Goal: Task Accomplishment & Management: Use online tool/utility

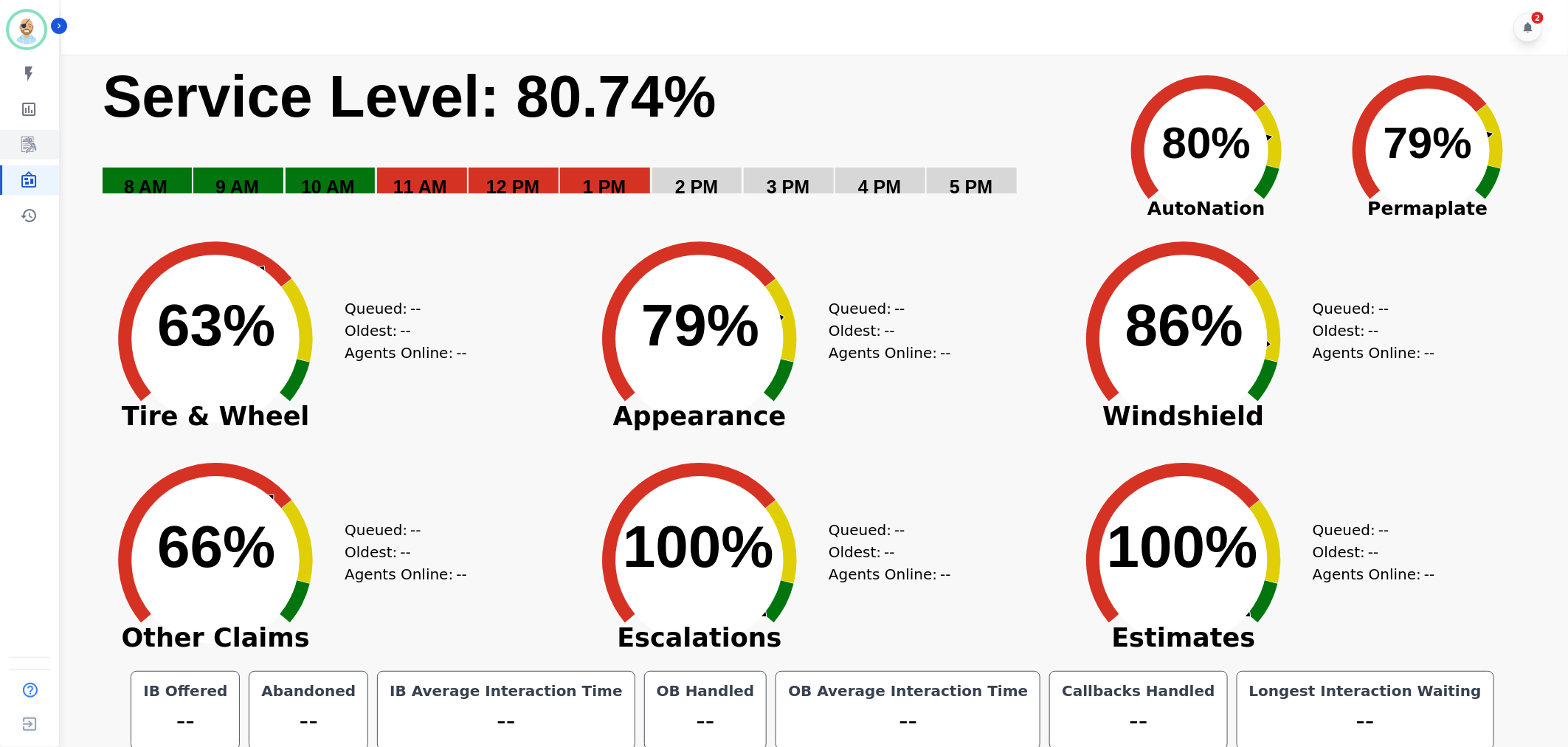
click at [26, 136] on icon "Sidebar" at bounding box center [28, 145] width 18 height 18
click at [21, 150] on icon "Sidebar" at bounding box center [28, 145] width 18 height 18
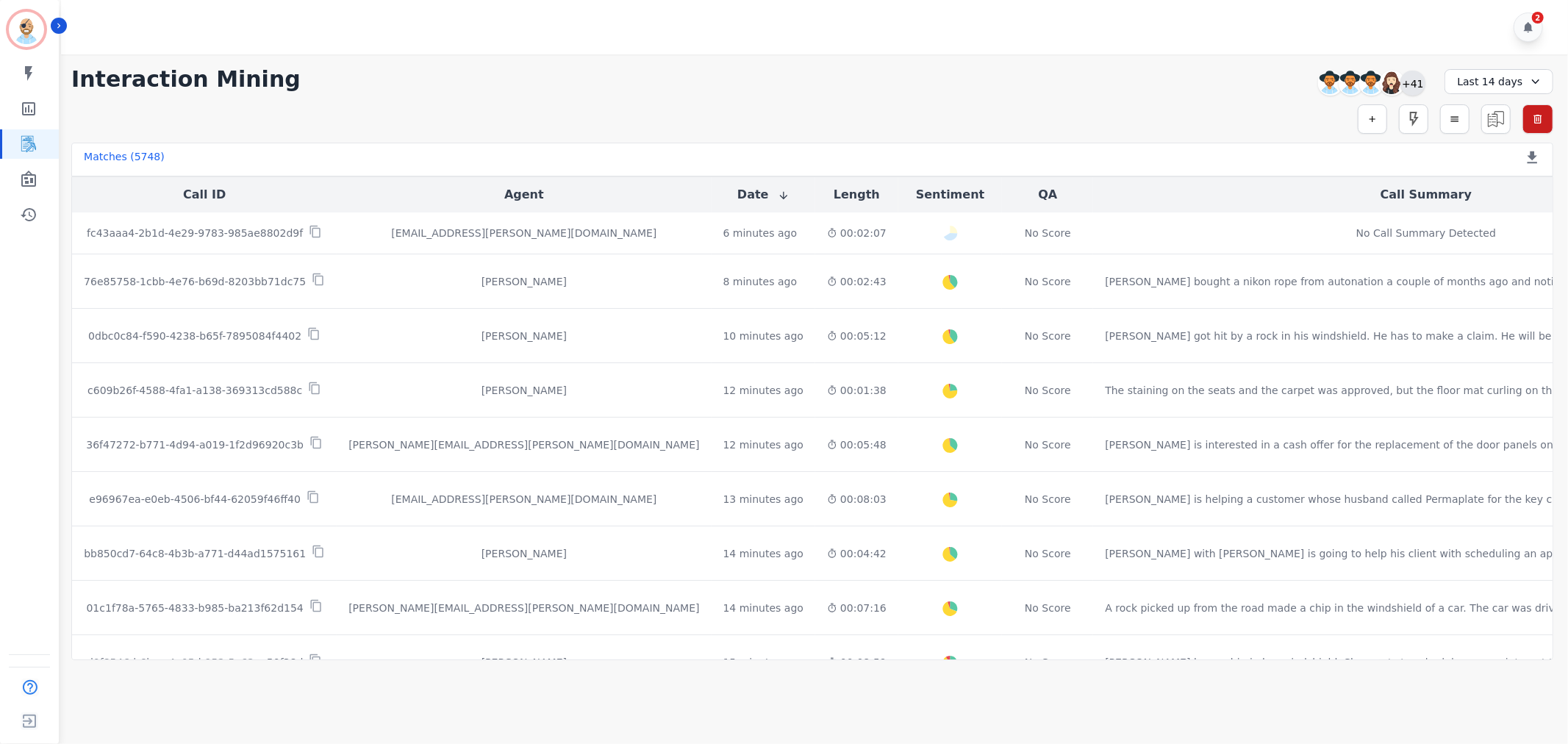
click at [1413, 82] on div "+41" at bounding box center [1413, 82] width 25 height 25
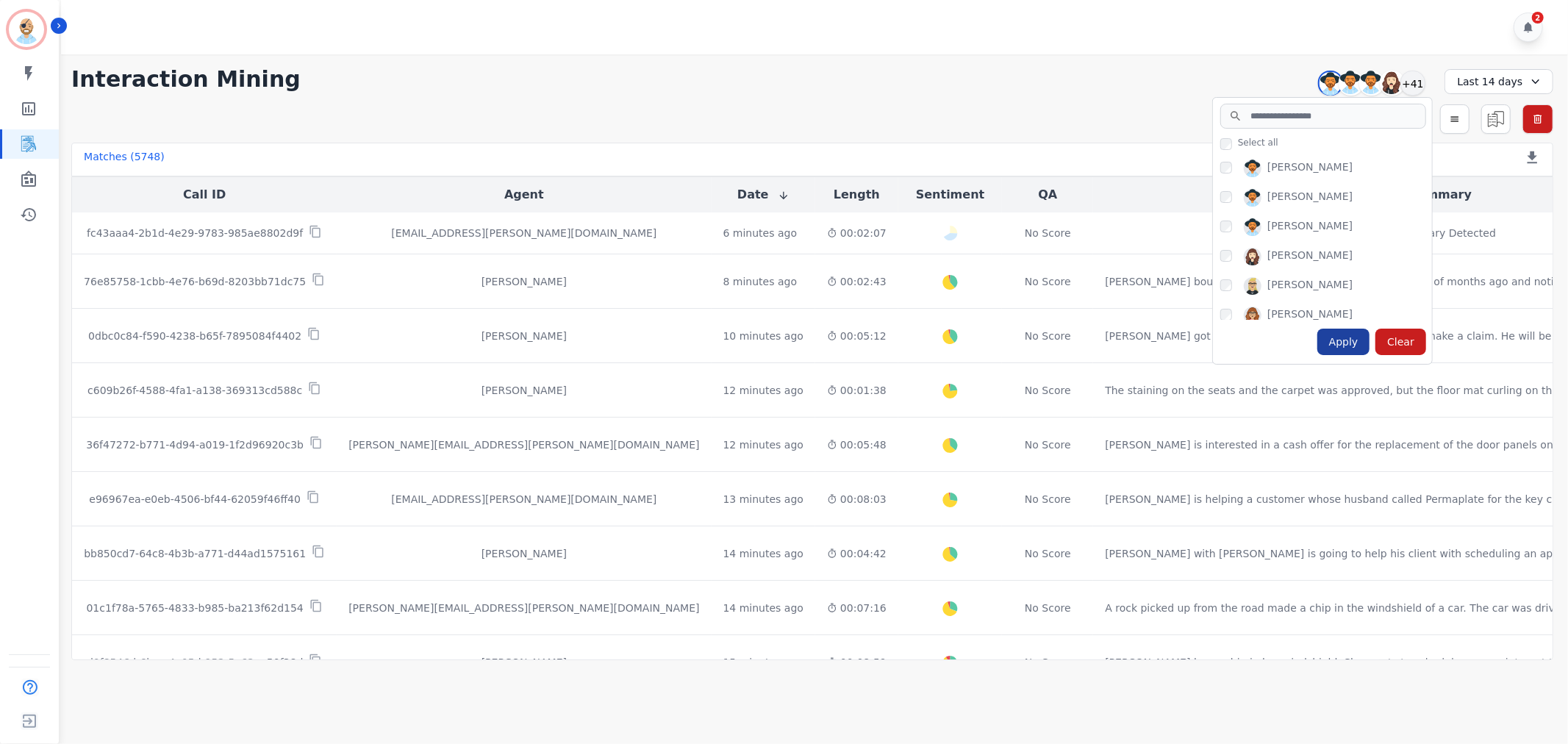
click at [1349, 341] on div "Apply" at bounding box center [1344, 342] width 53 height 27
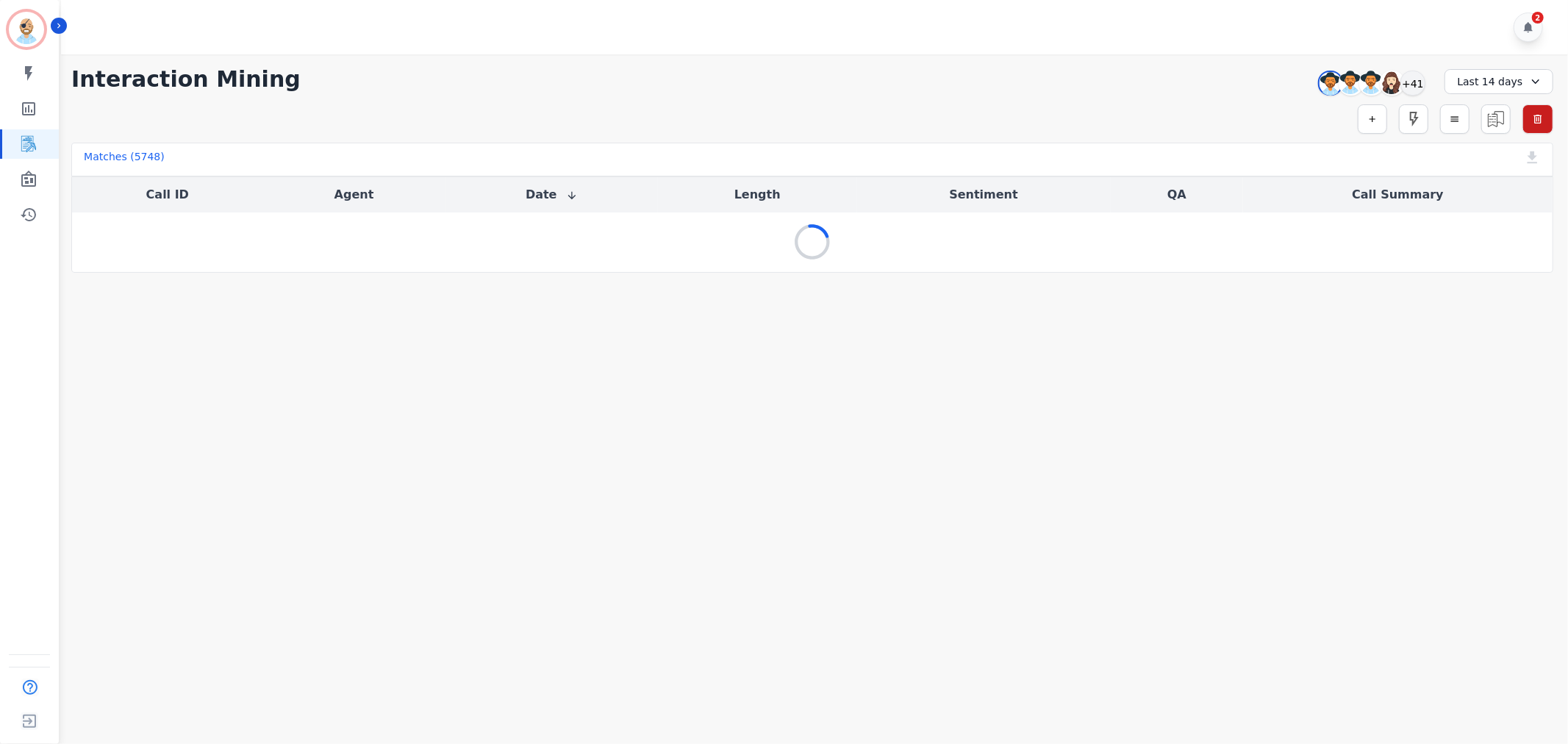
click at [1058, 74] on div "**********" at bounding box center [812, 79] width 1482 height 27
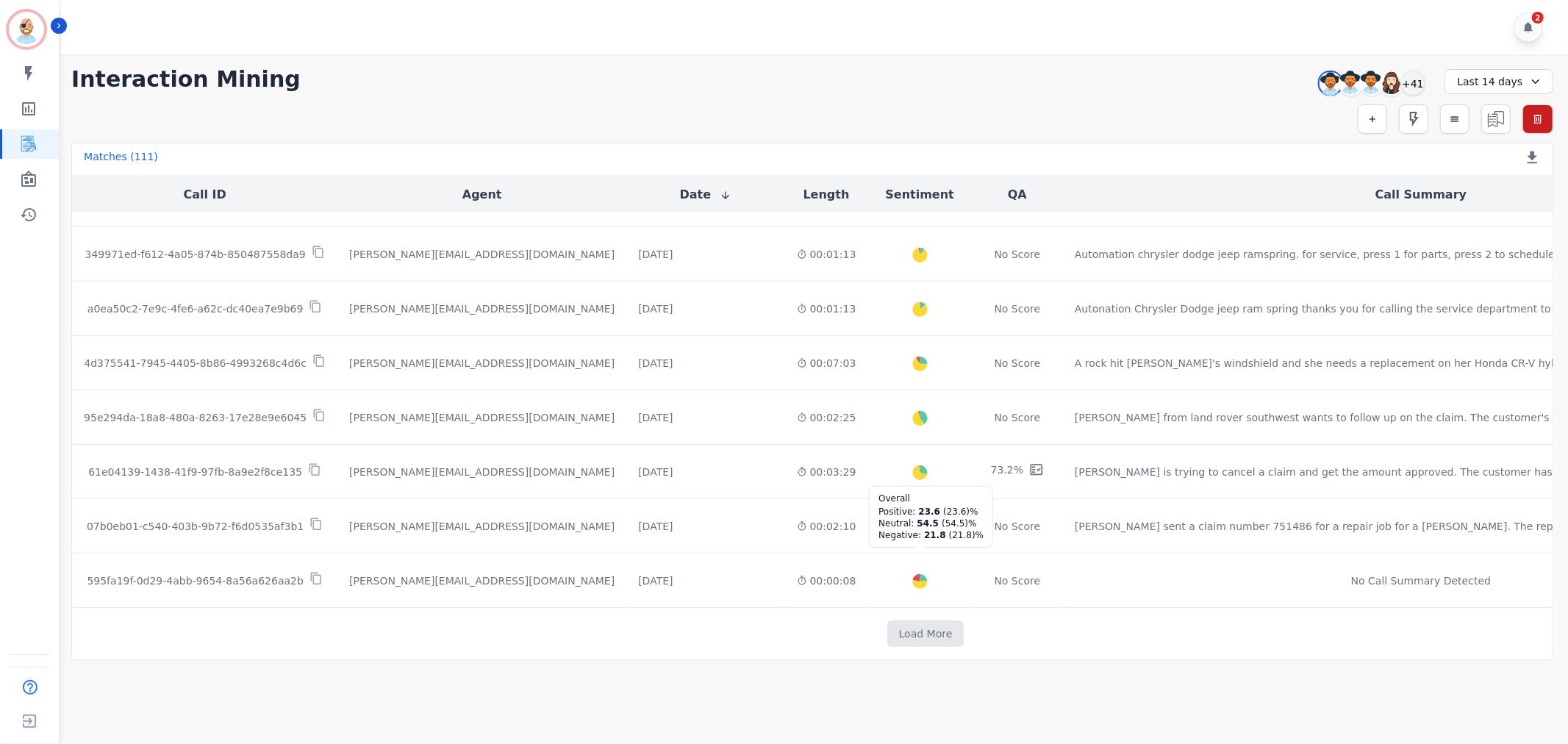
scroll to position [694, 0]
click at [887, 628] on button "Load More" at bounding box center [926, 633] width 77 height 27
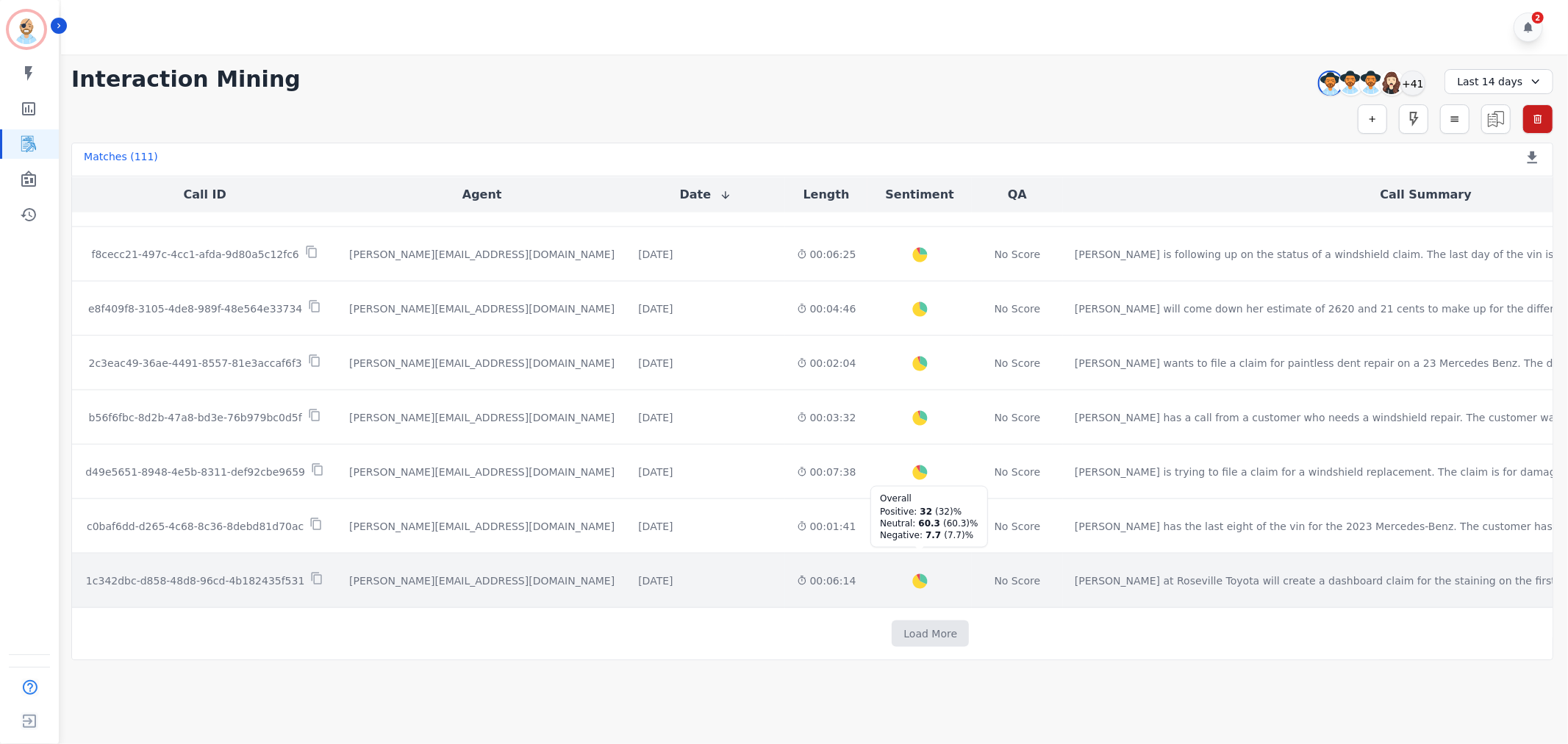
scroll to position [1784, 0]
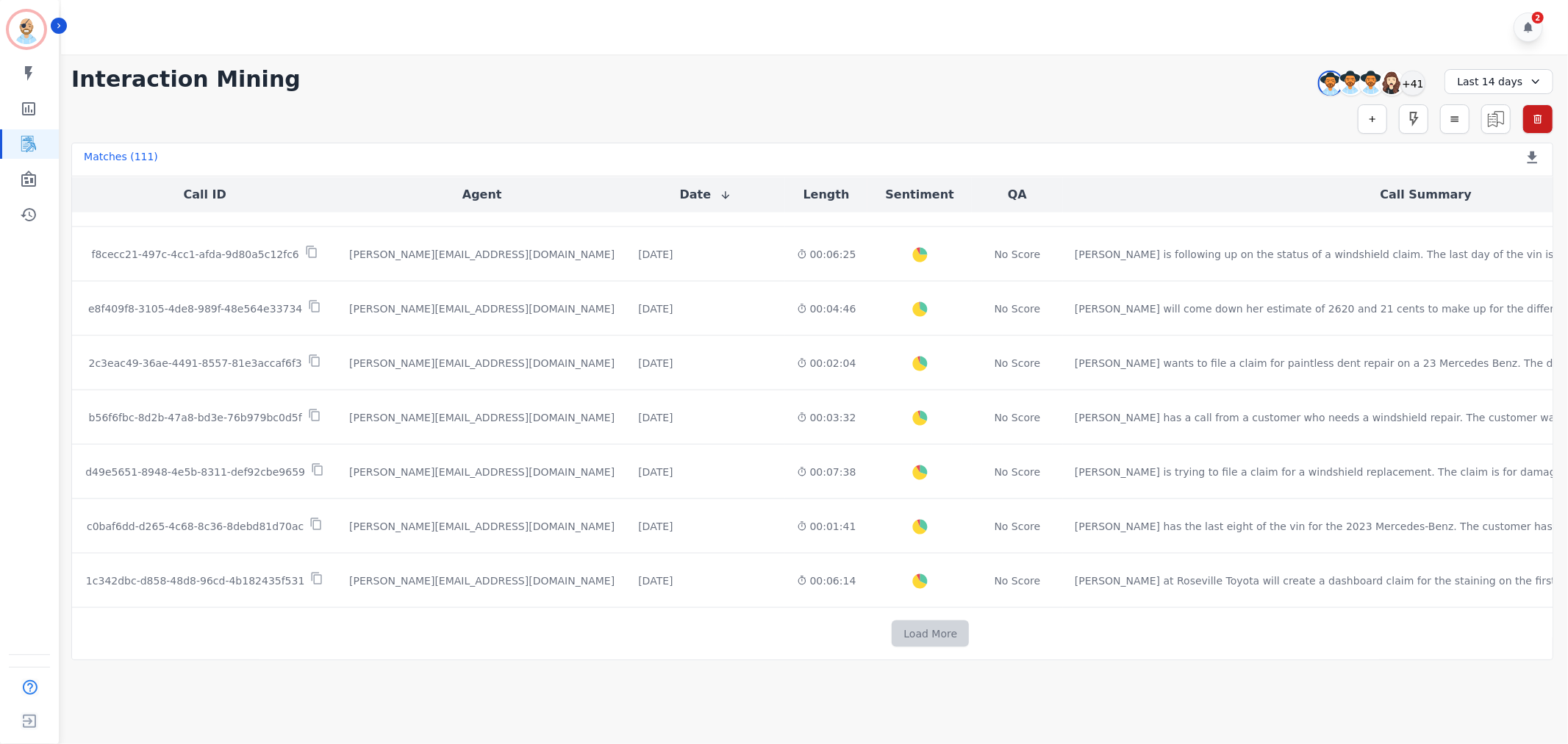
click at [892, 626] on button "Load More" at bounding box center [931, 633] width 77 height 27
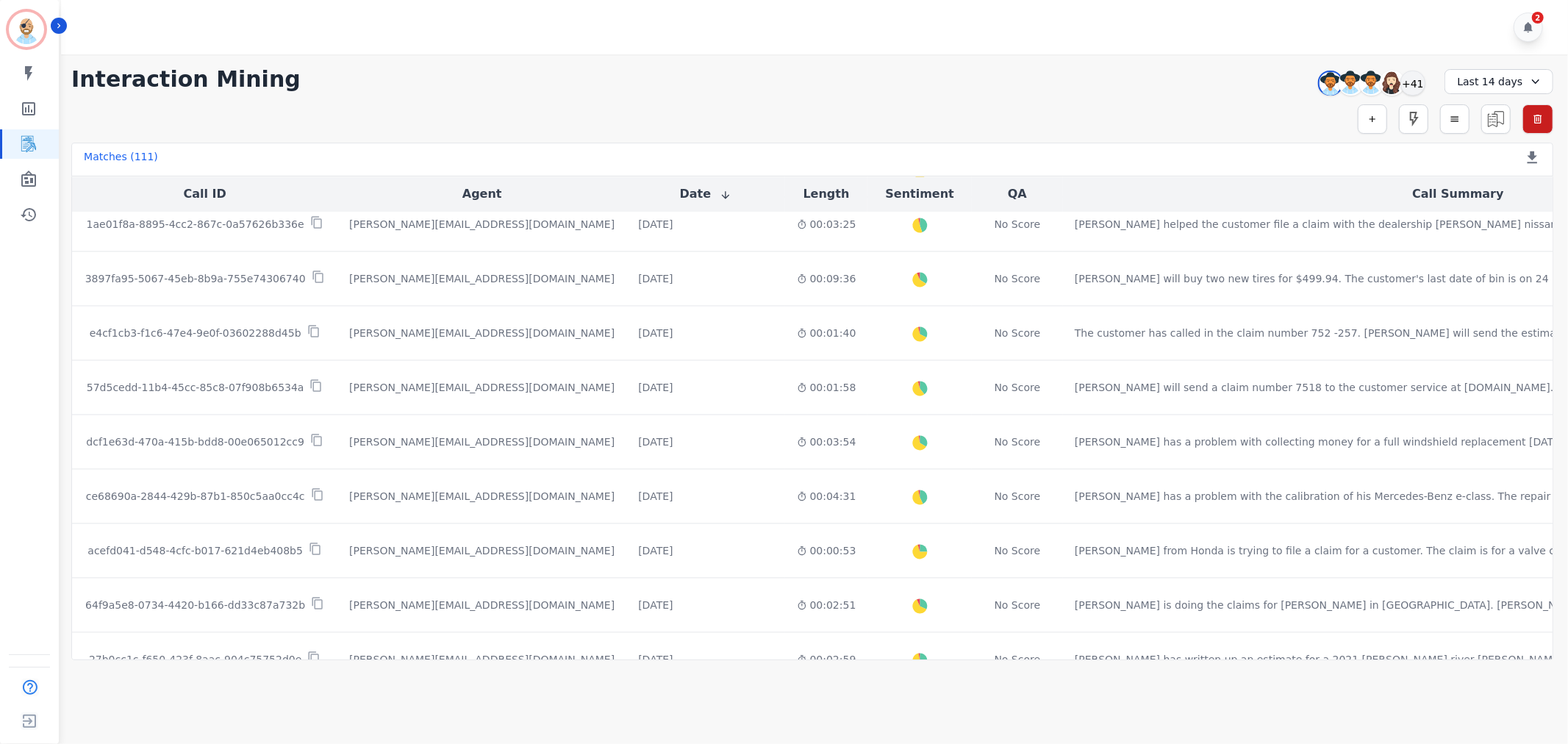
scroll to position [2438, 0]
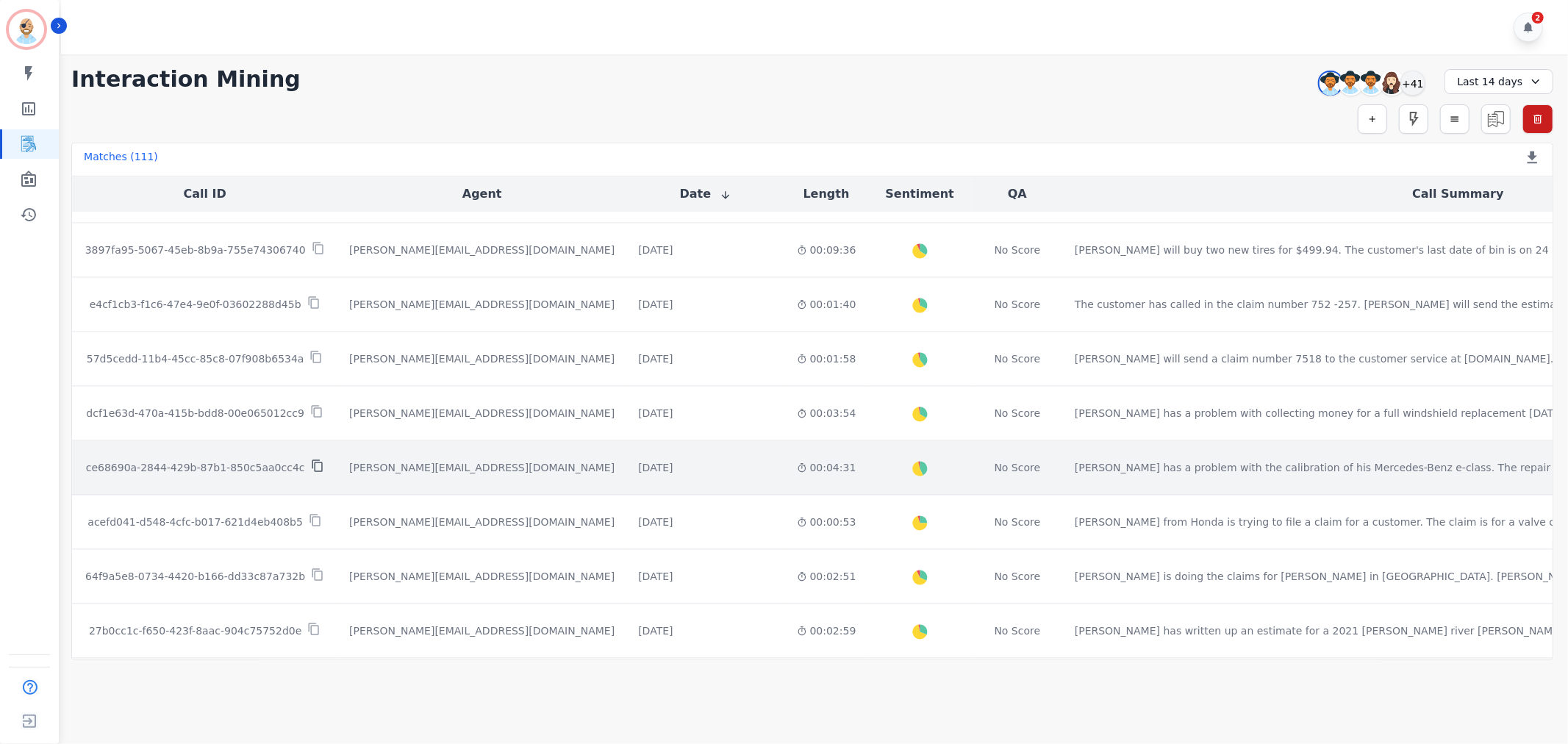
click at [311, 471] on icon at bounding box center [317, 466] width 13 height 13
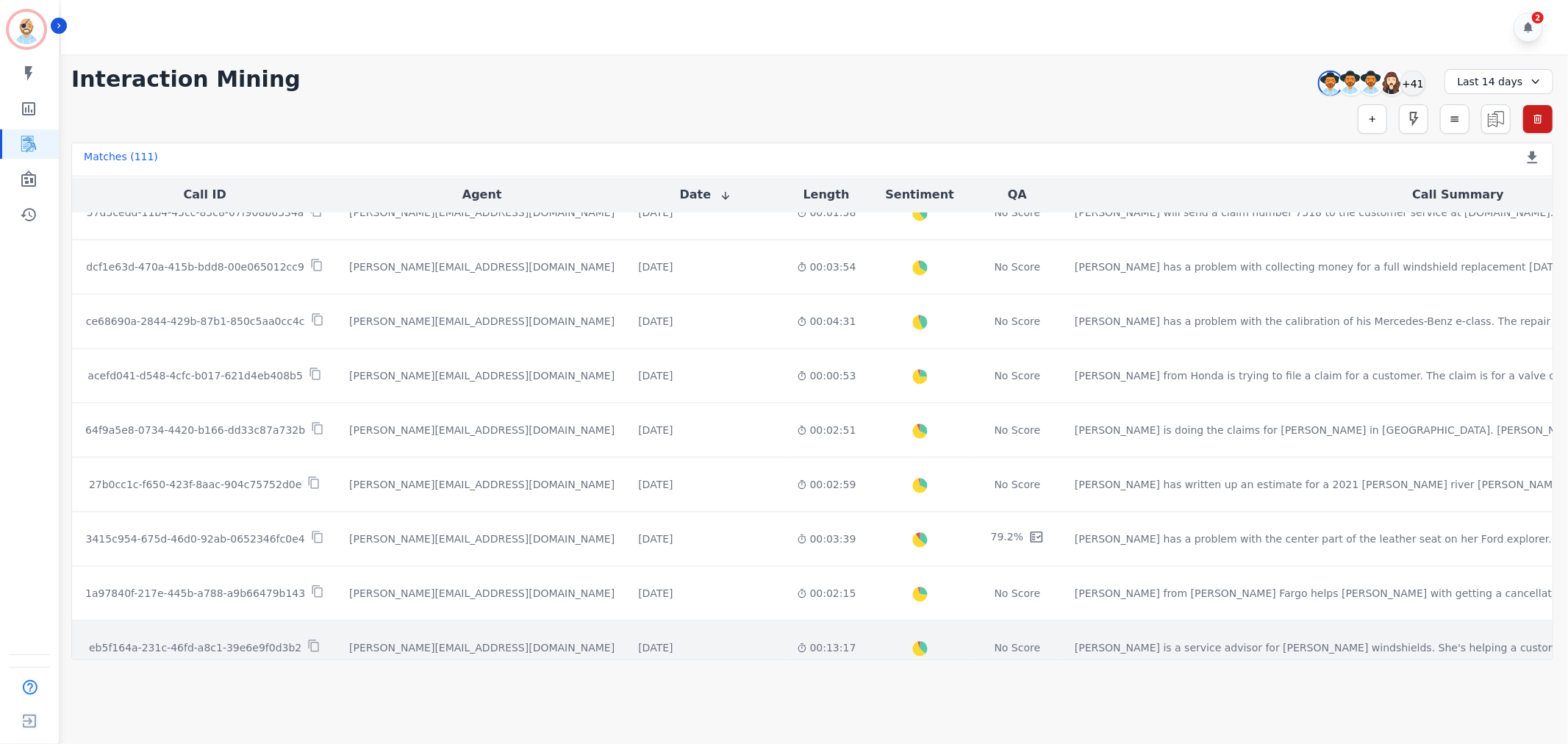
scroll to position [2556, 0]
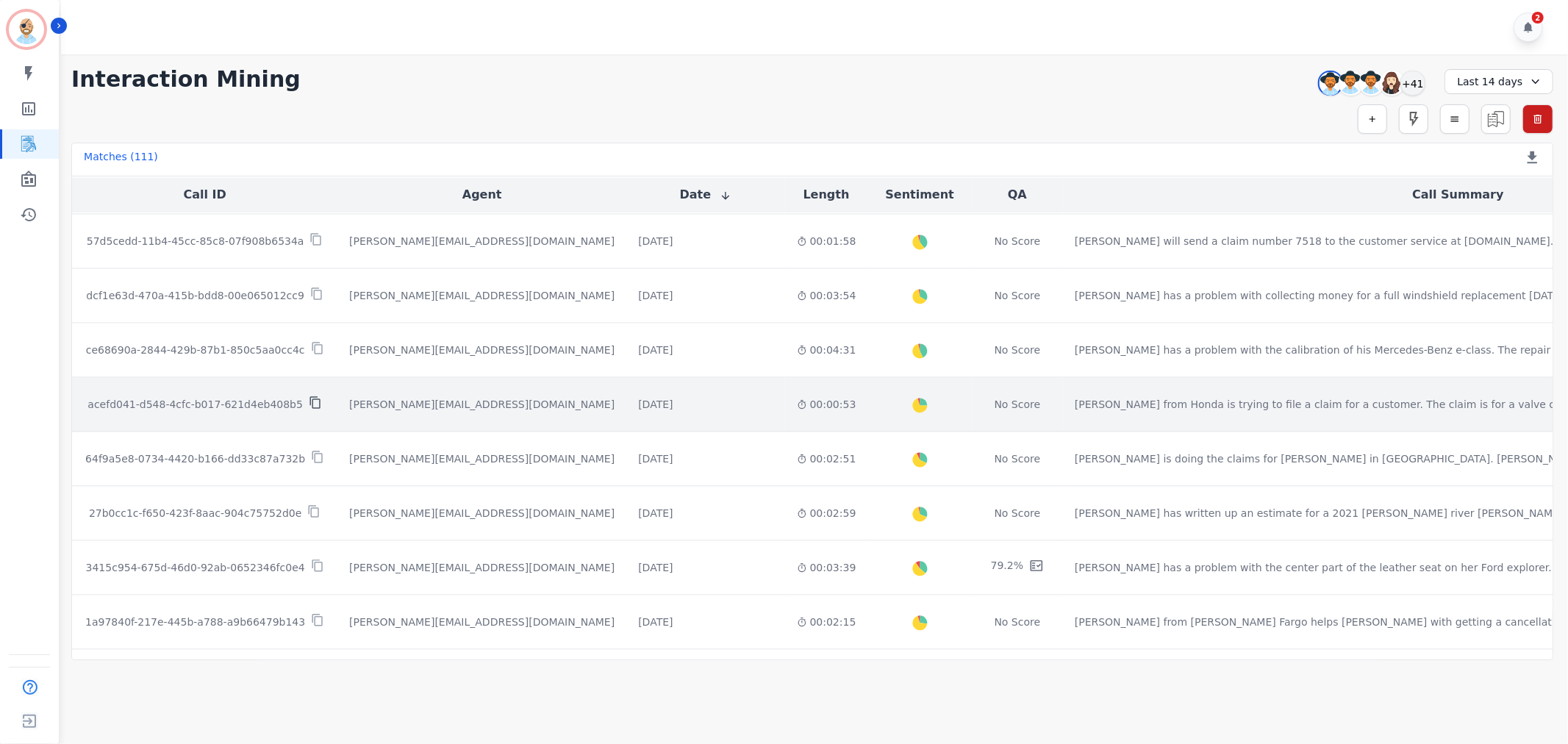
click at [309, 403] on icon at bounding box center [315, 402] width 13 height 13
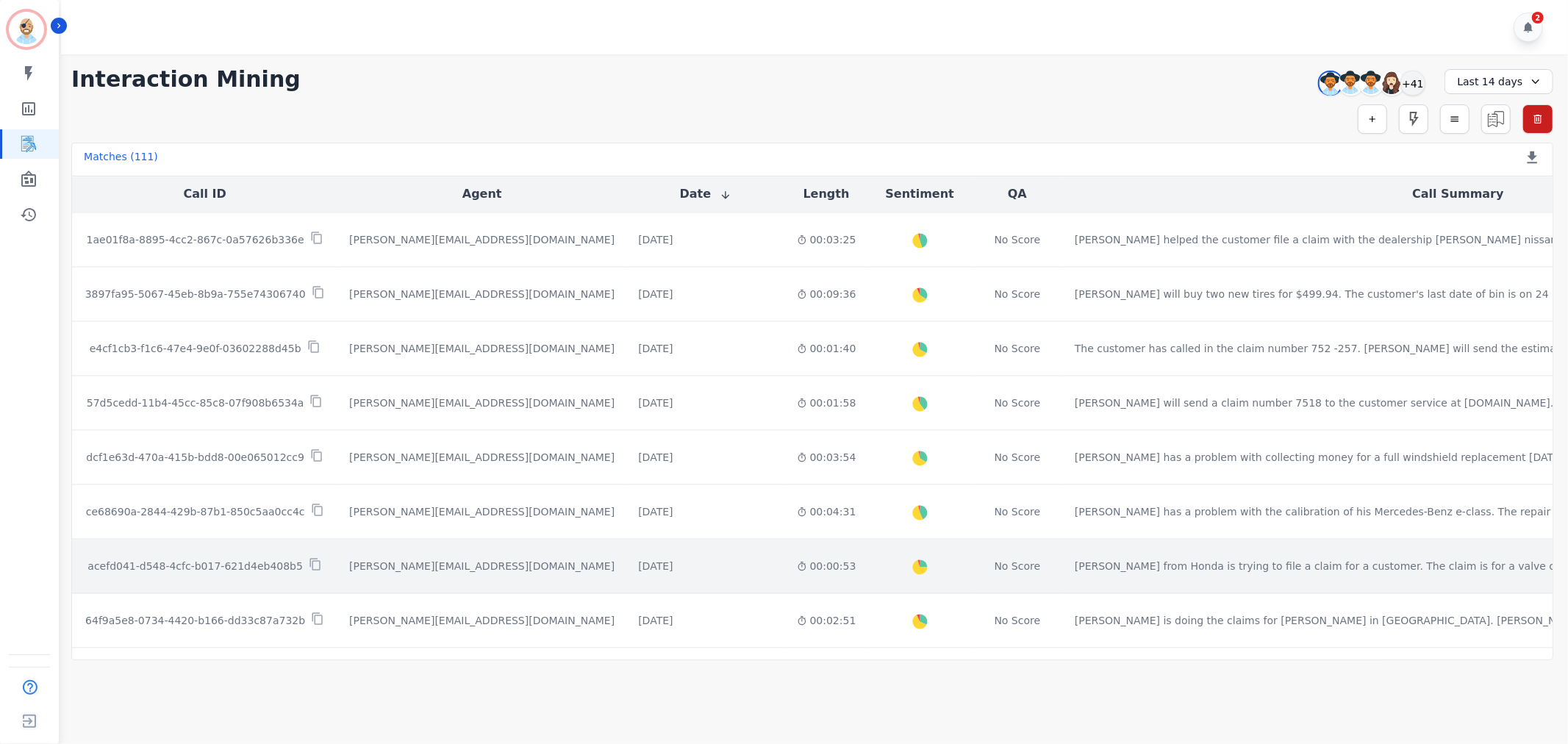
scroll to position [2393, 0]
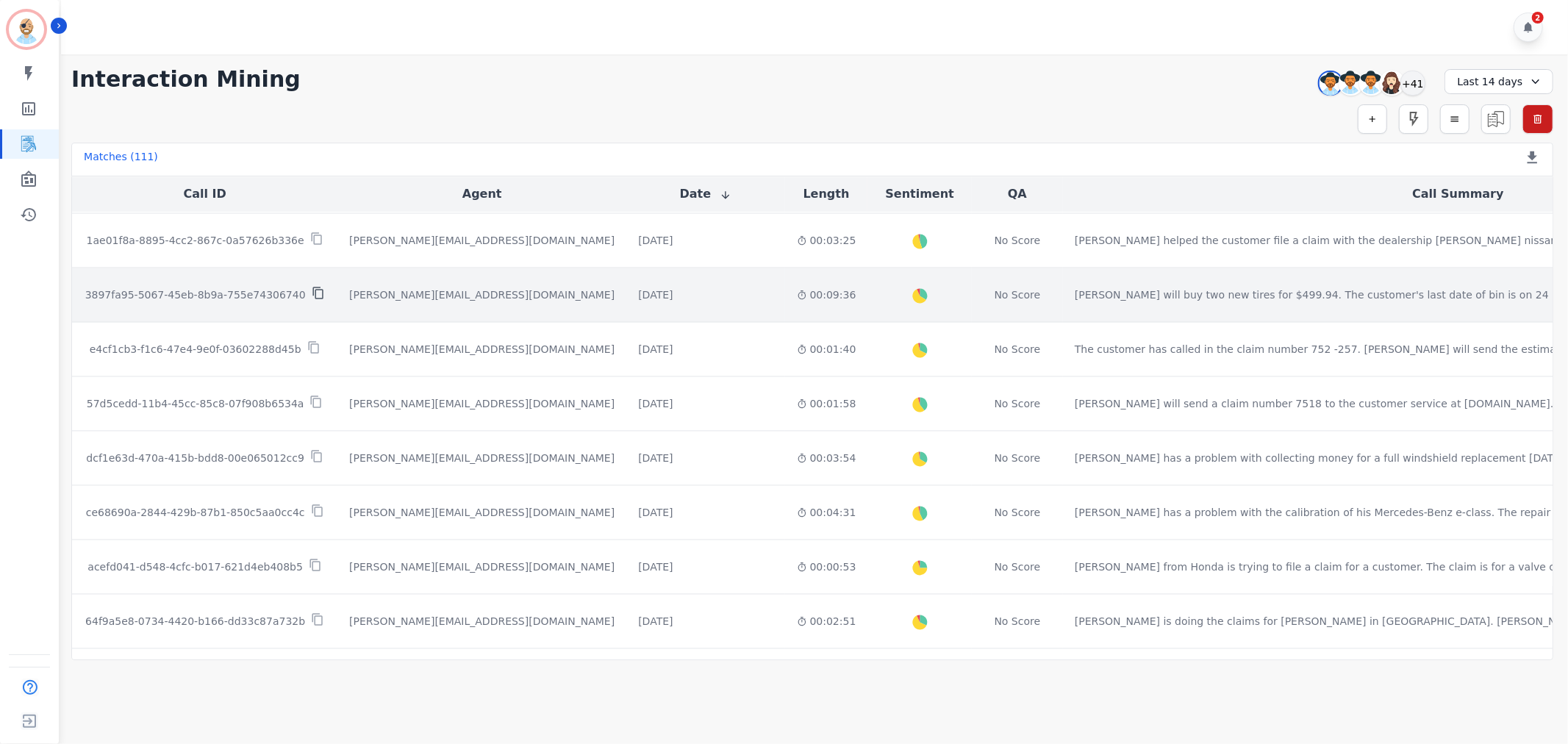
click at [312, 298] on icon at bounding box center [317, 293] width 10 height 13
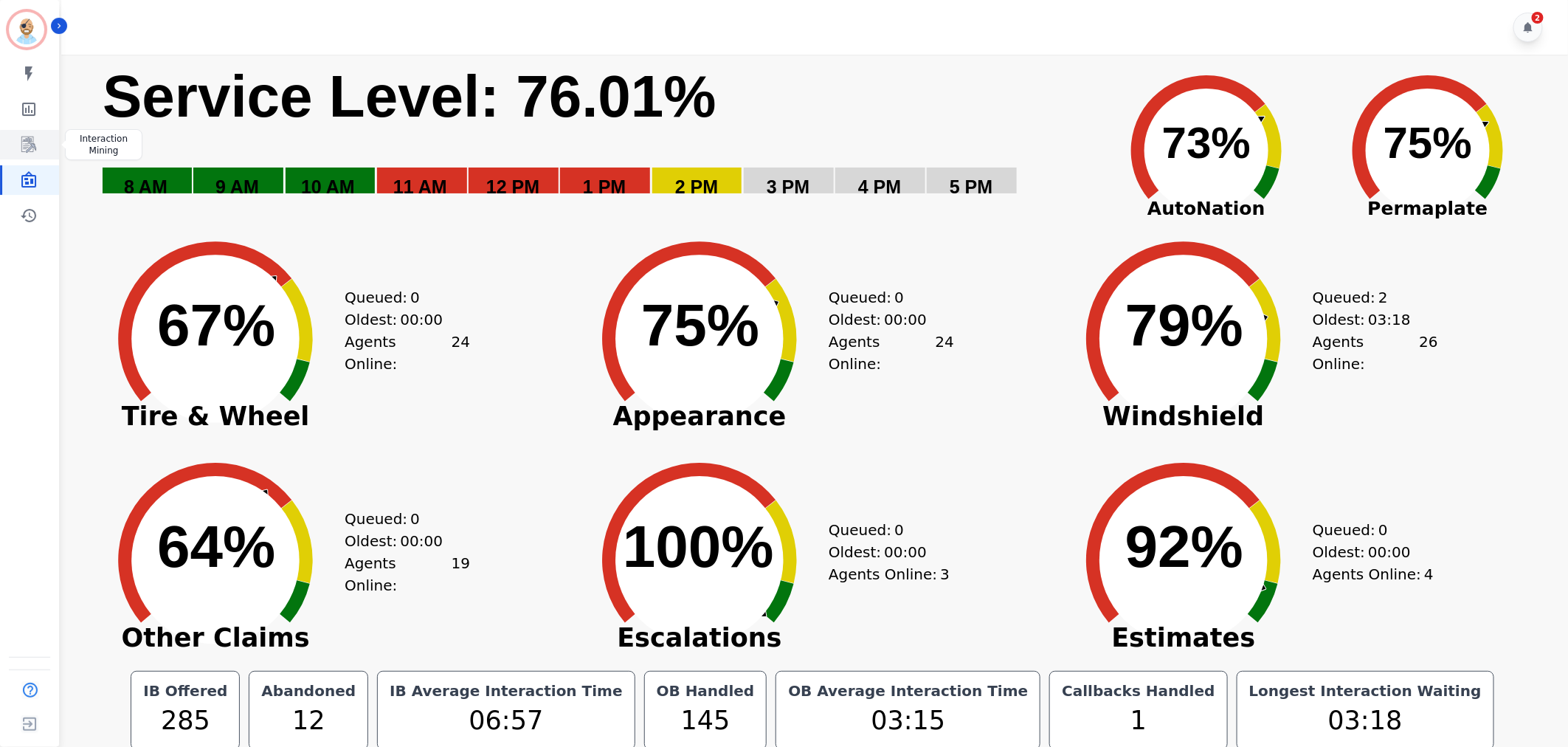
click at [24, 143] on icon "Sidebar" at bounding box center [28, 145] width 15 height 16
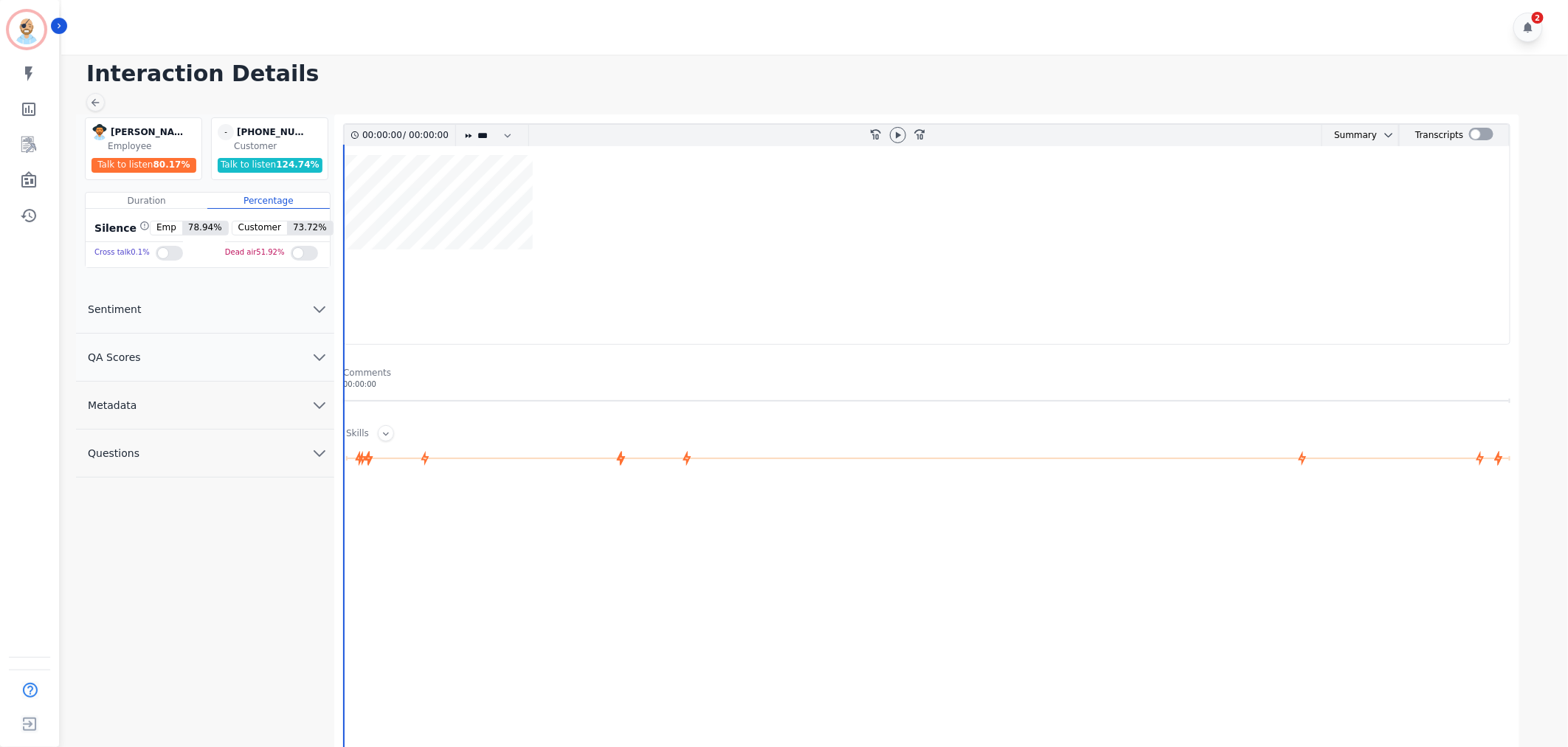
click at [270, 364] on button "QA Scores" at bounding box center [205, 358] width 258 height 48
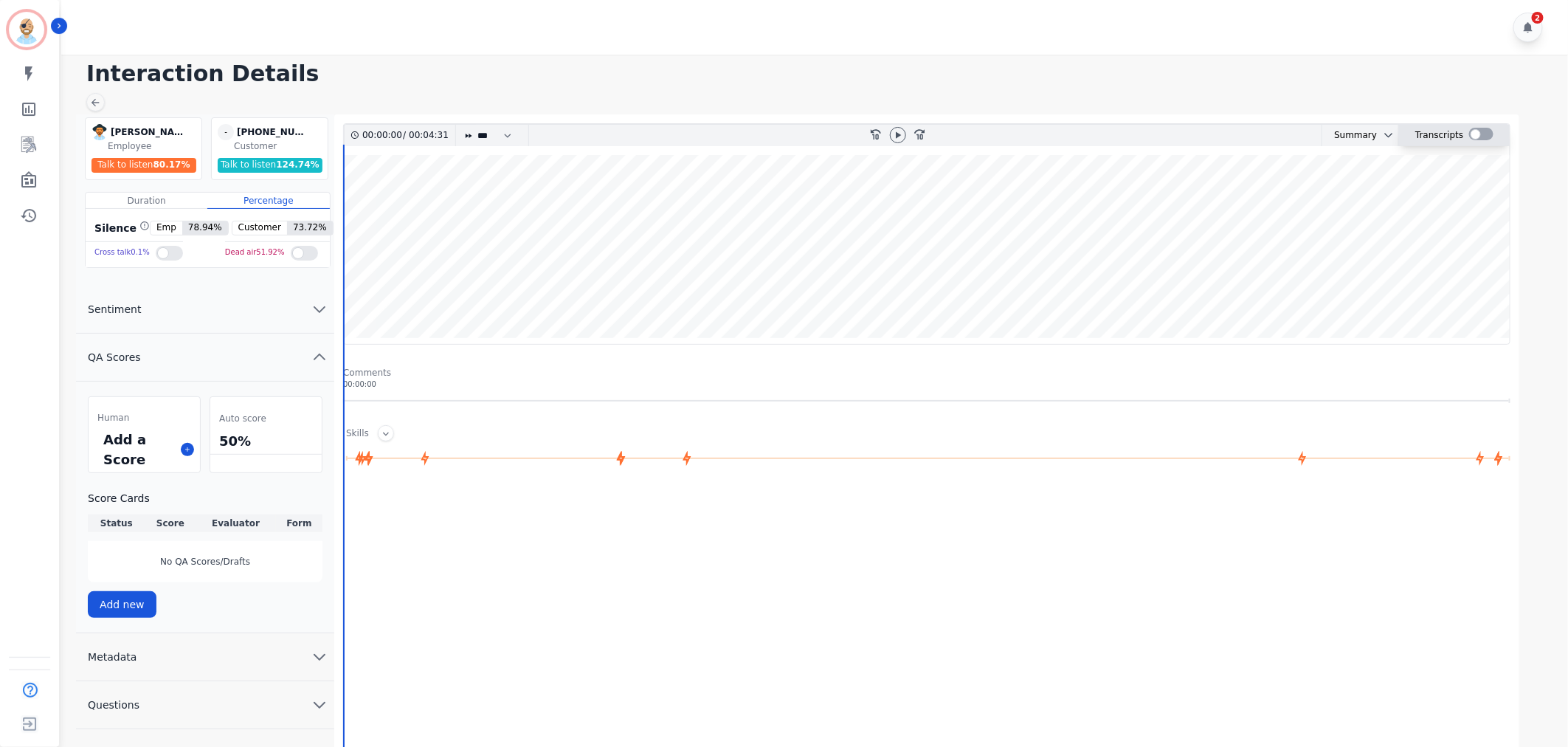
click at [1476, 137] on div at bounding box center [1481, 134] width 24 height 13
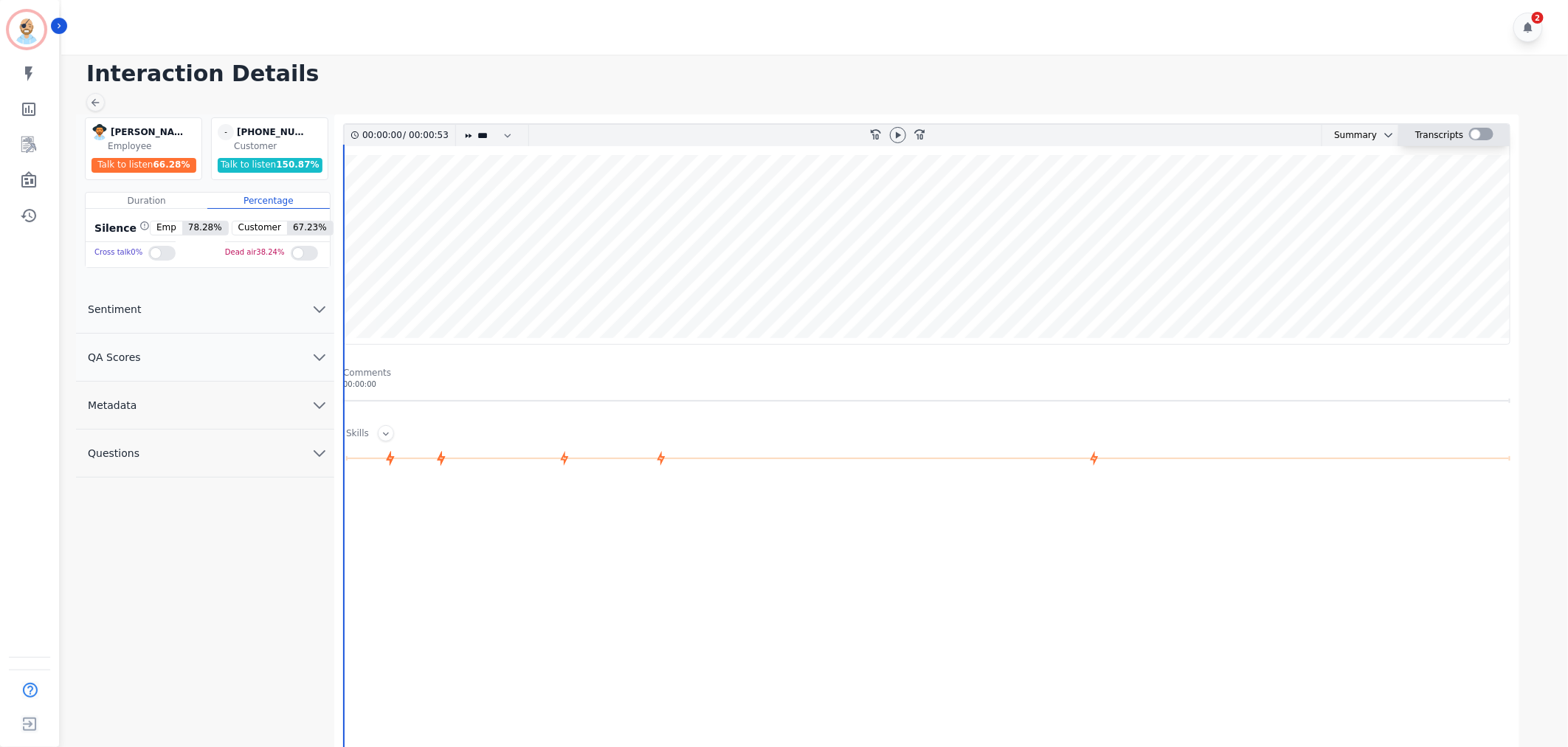
click at [1478, 134] on div at bounding box center [1481, 134] width 24 height 13
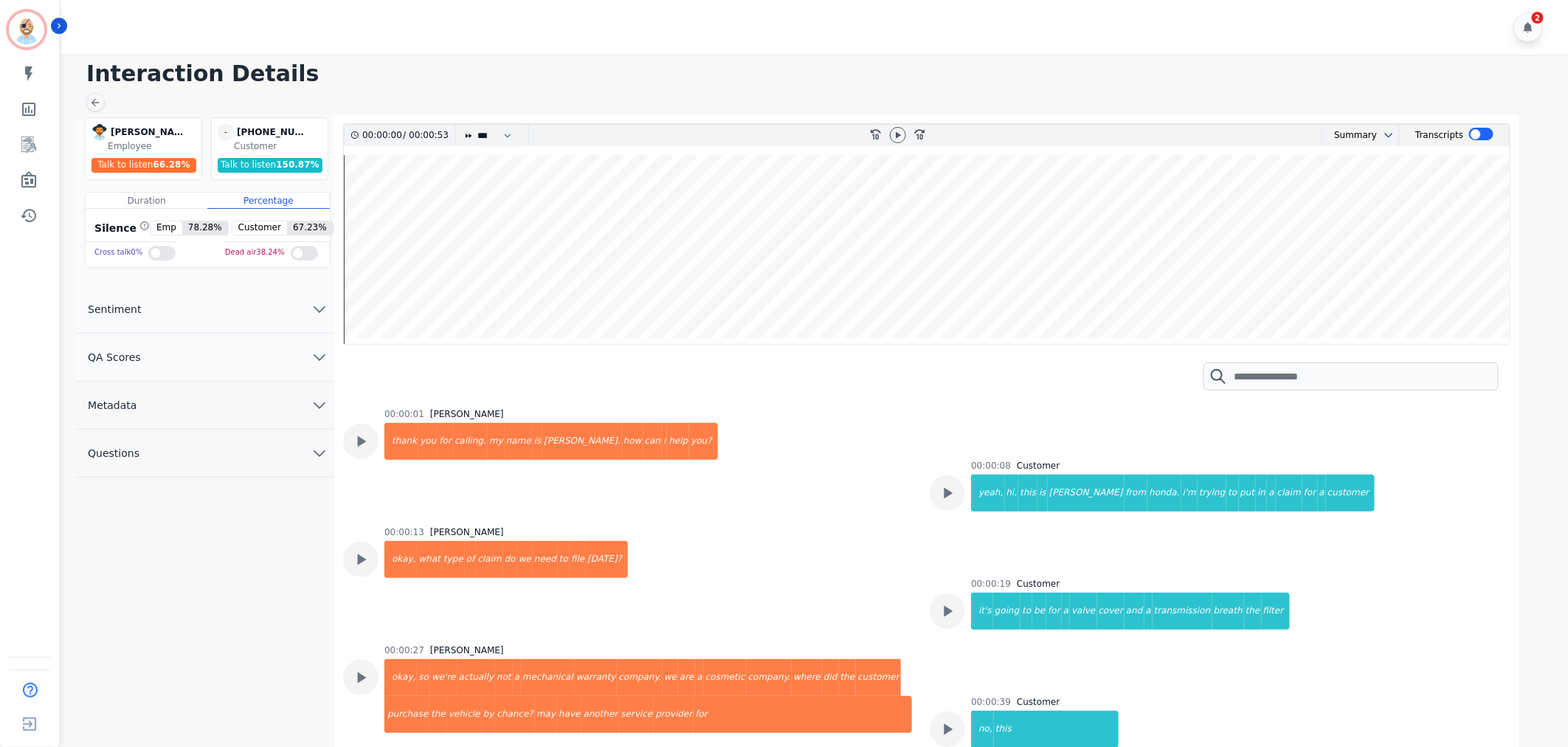
click at [927, 49] on div "2" at bounding box center [816, 27] width 1511 height 54
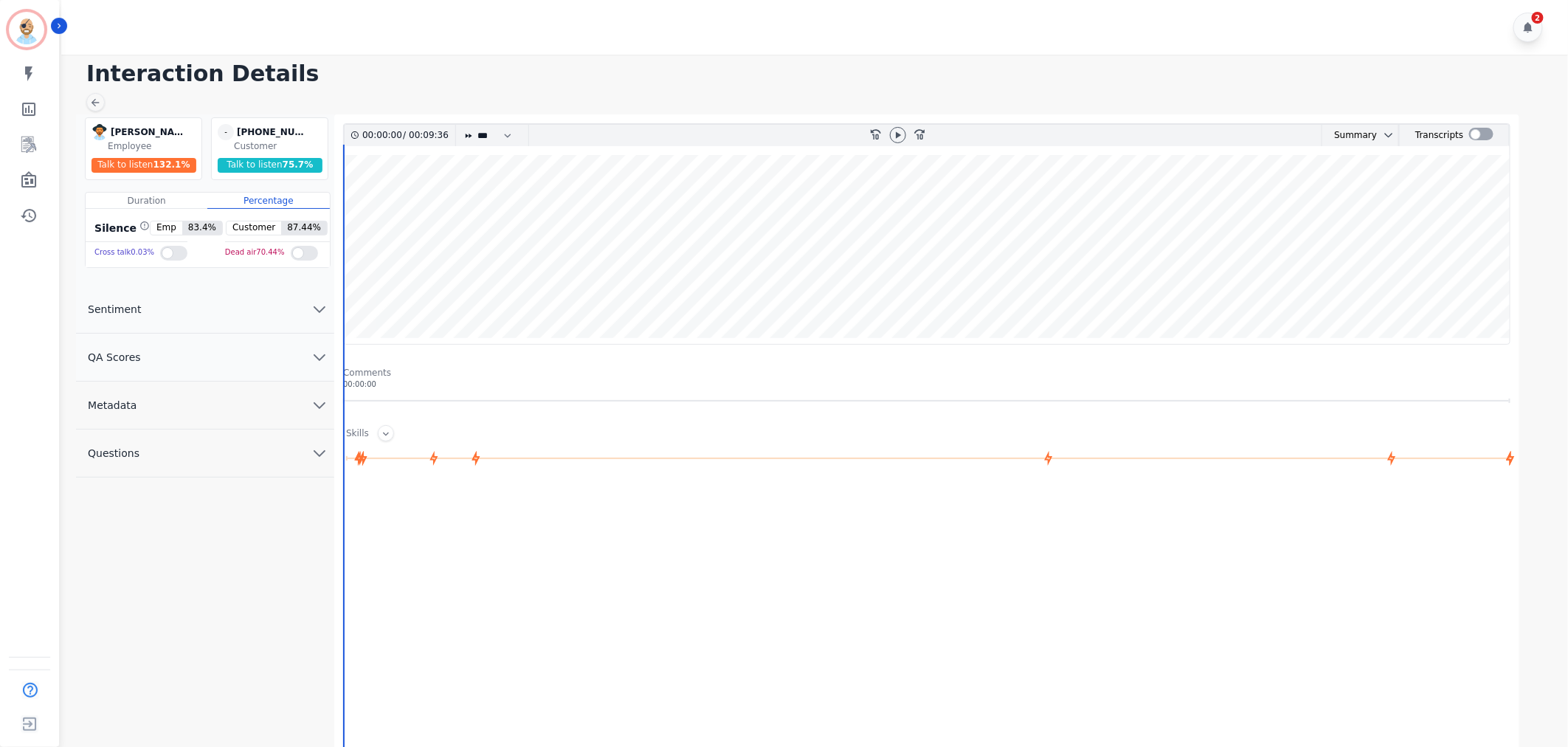
click at [603, 41] on div "2" at bounding box center [816, 27] width 1511 height 54
click at [1476, 128] on div at bounding box center [1481, 134] width 24 height 13
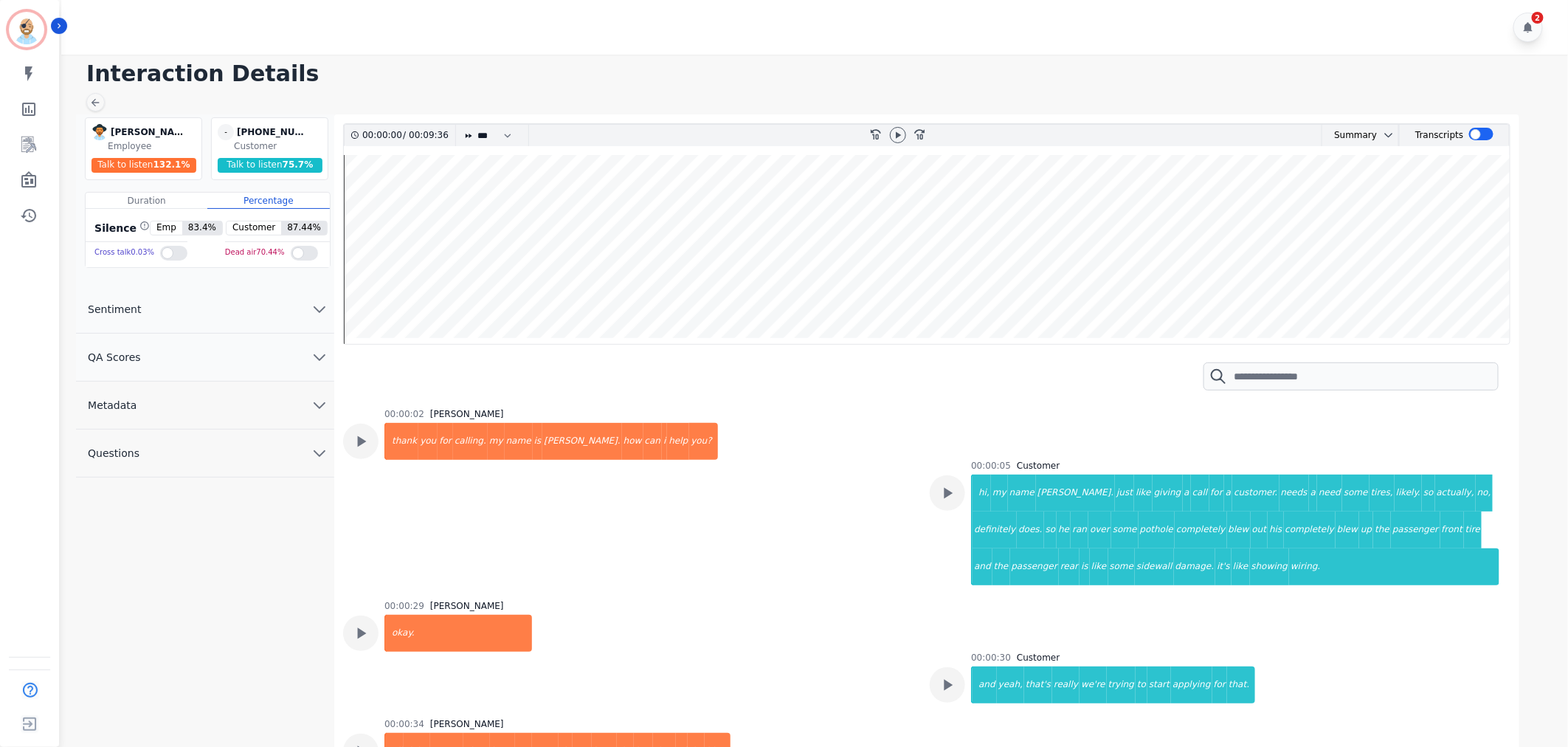
click at [735, 544] on div "00:00:02 Amy Small thank you for calling. my name is amy. how can i help you?" at bounding box center [628, 495] width 569 height 174
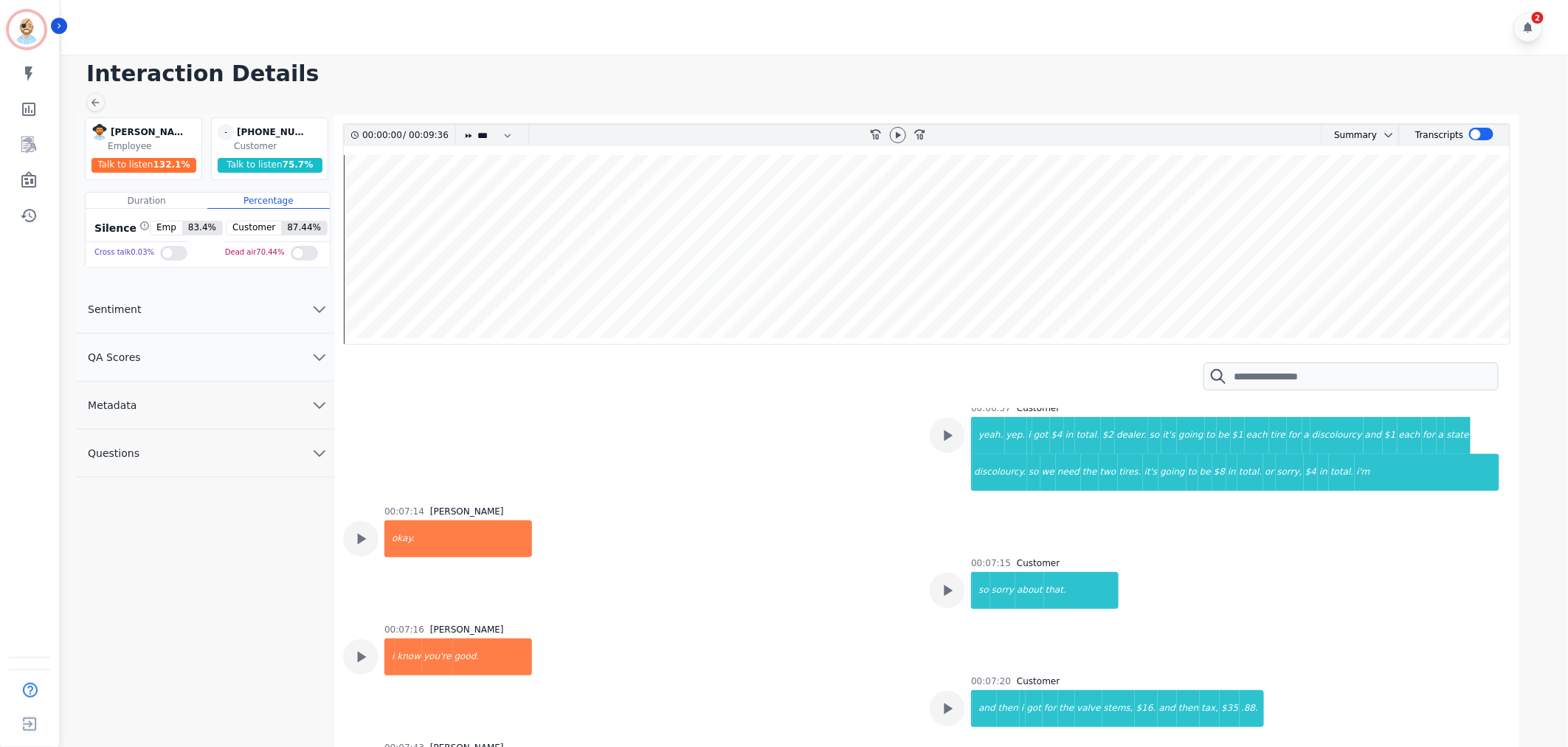
scroll to position [3200, 0]
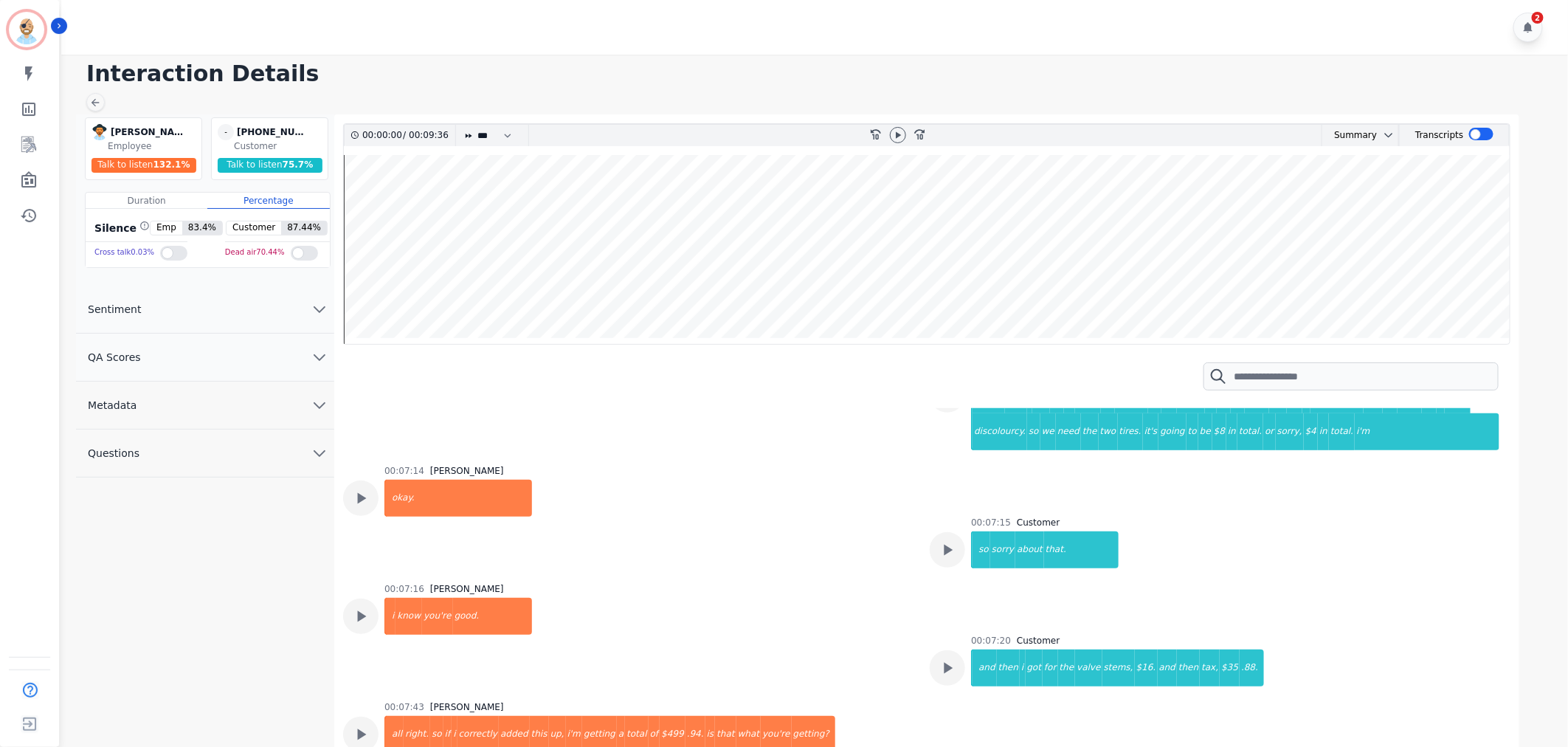
click at [827, 504] on div "00:07:14 Amy Small okay." at bounding box center [628, 515] width 569 height 101
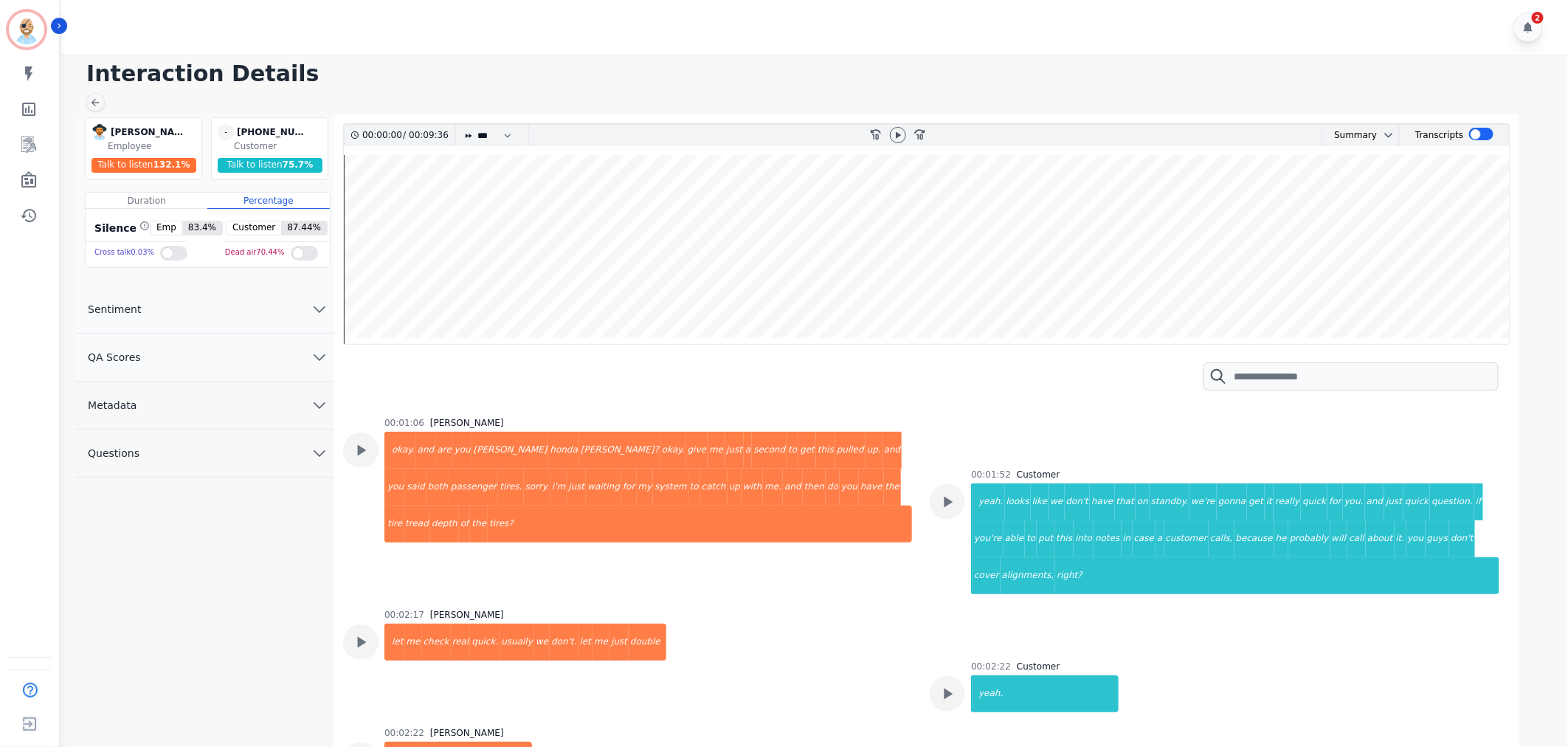
scroll to position [0, 0]
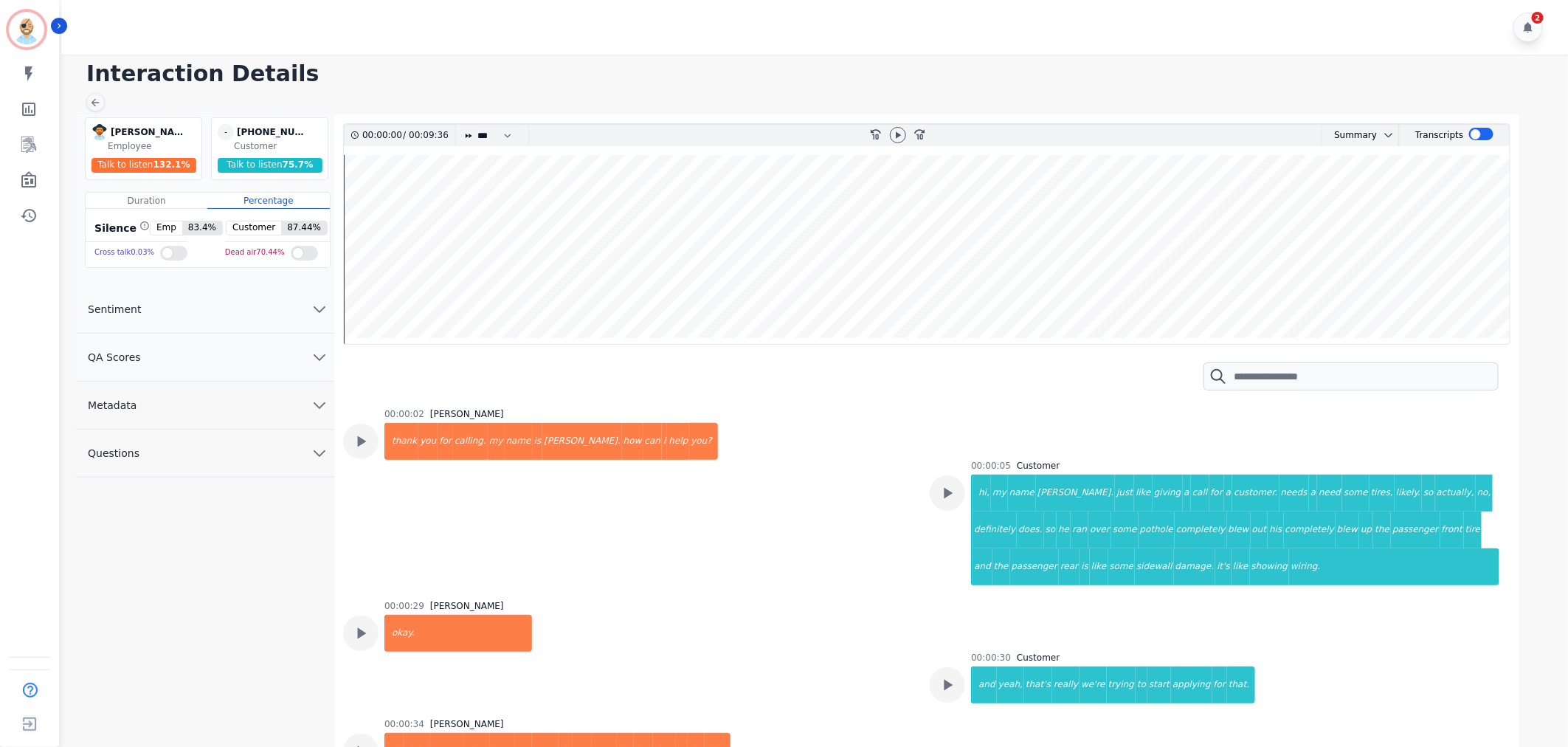
click at [849, 538] on div "00:00:02 Amy Small thank you for calling. my name is amy. how can i help you?" at bounding box center [628, 495] width 569 height 174
click at [896, 133] on icon at bounding box center [898, 135] width 5 height 7
click at [939, 486] on icon at bounding box center [947, 493] width 19 height 19
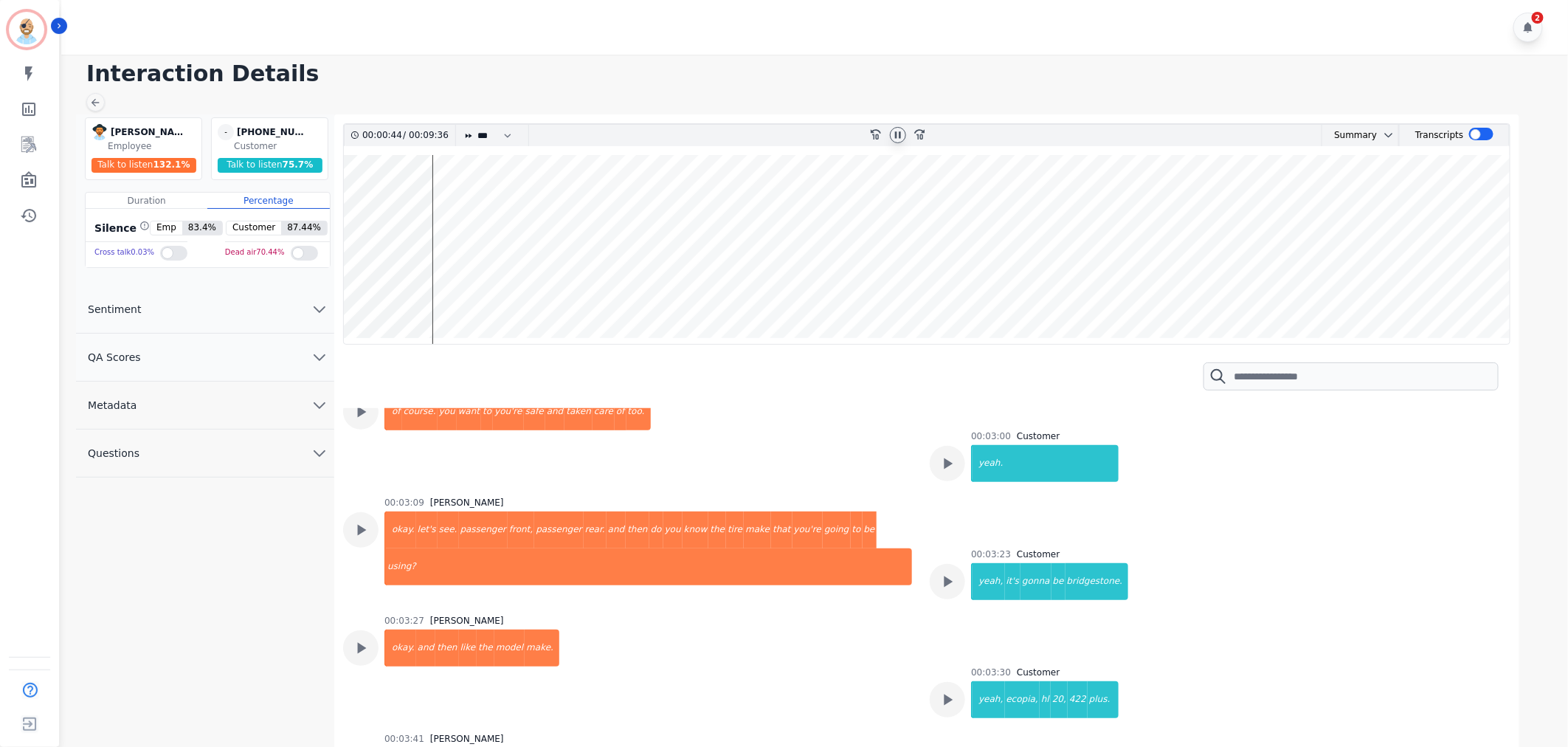
scroll to position [1559, 0]
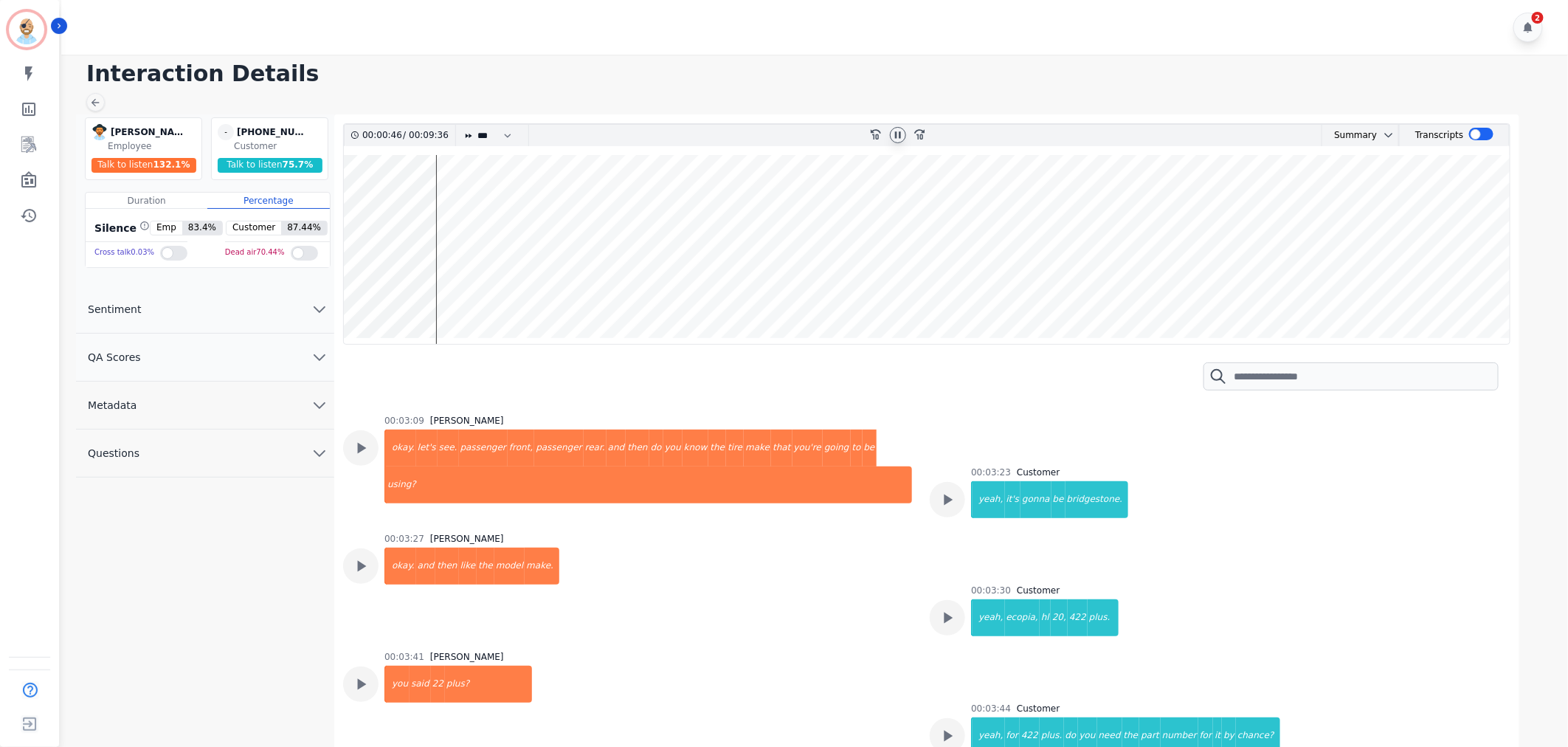
click at [889, 136] on div at bounding box center [898, 135] width 22 height 22
click at [901, 133] on icon at bounding box center [898, 135] width 6 height 7
click at [691, 31] on div "2" at bounding box center [816, 27] width 1511 height 54
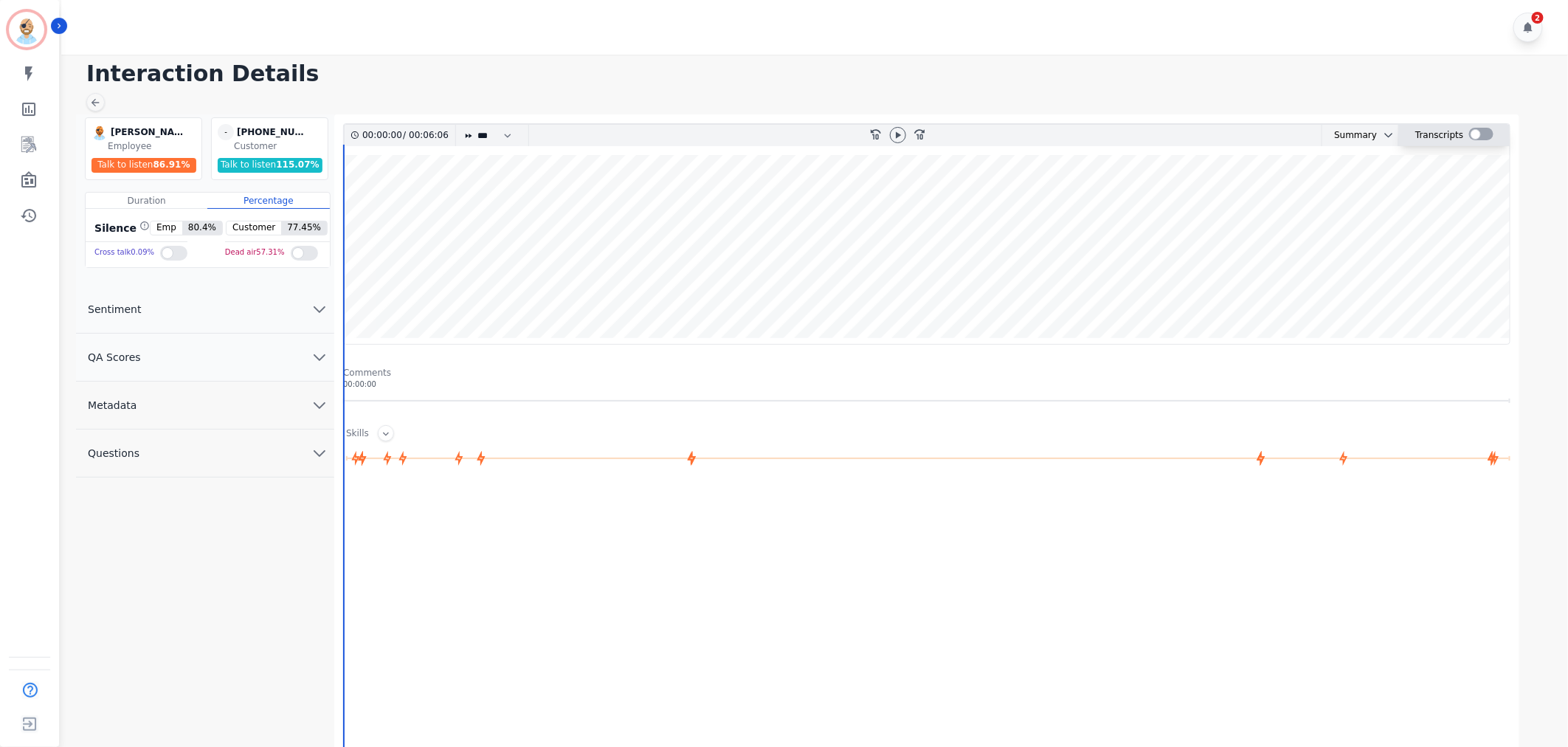
click at [1480, 132] on div at bounding box center [1481, 134] width 24 height 13
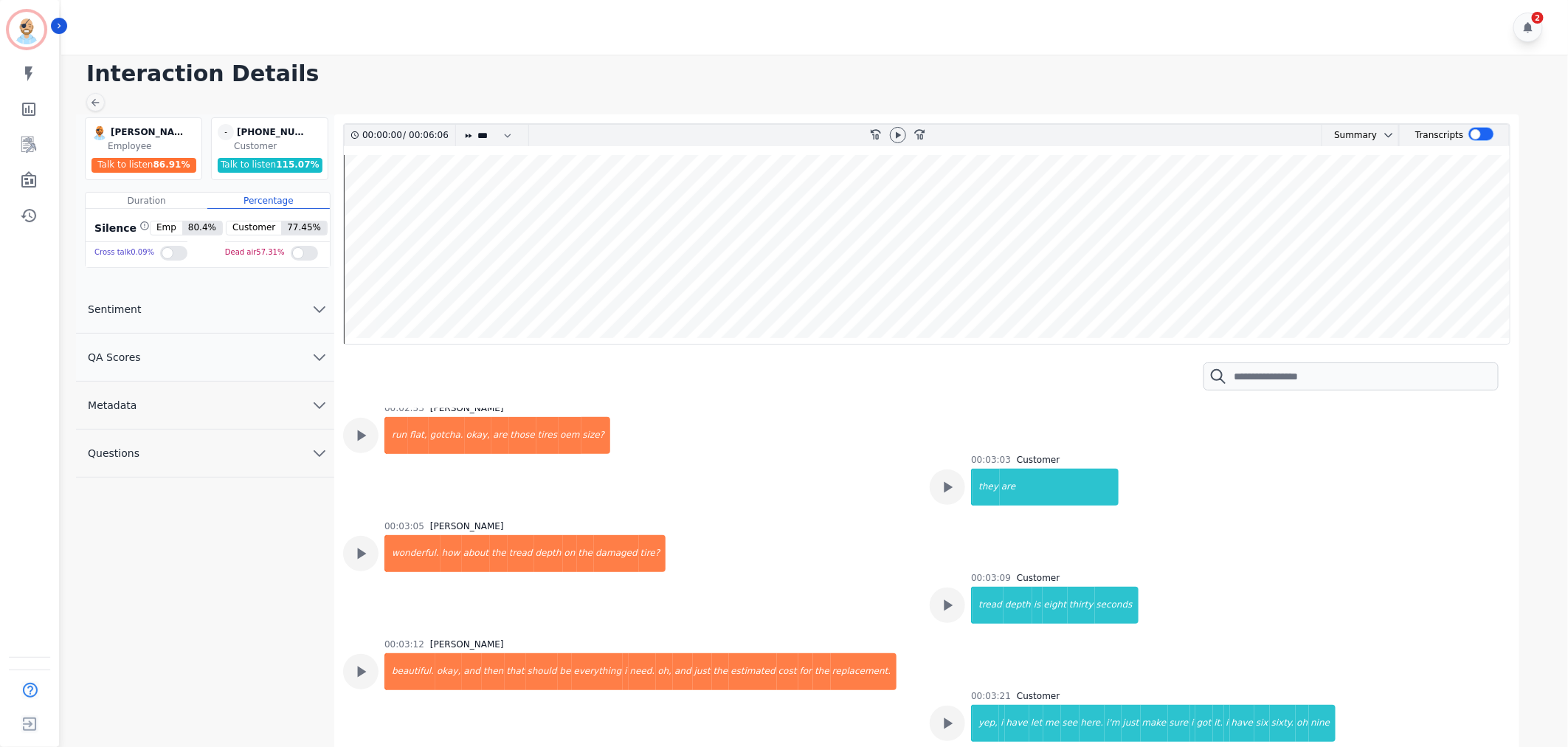
scroll to position [2215, 0]
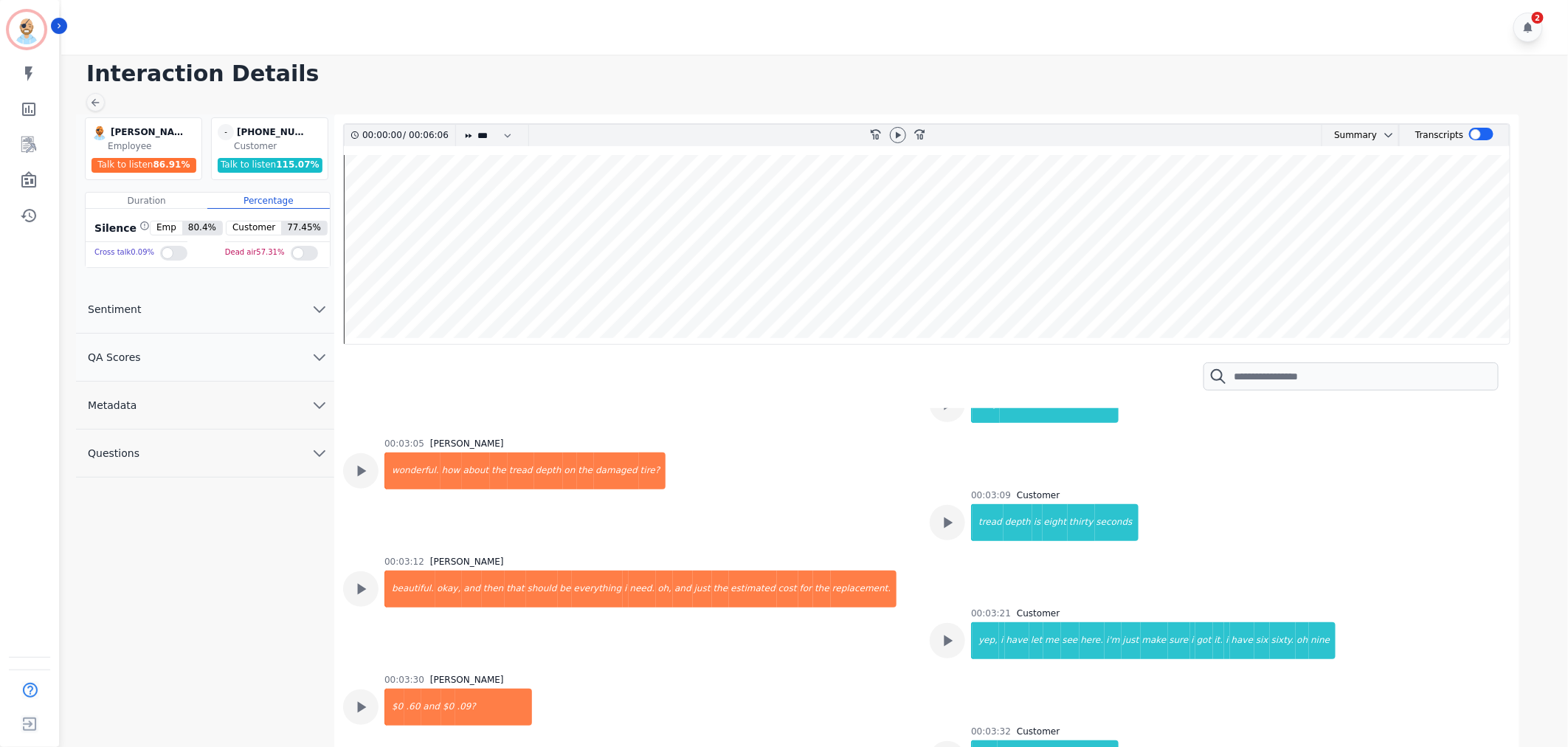
click at [871, 581] on div "00:03:12 Frank Brown beautiful. okay, and then that should be everything i need…" at bounding box center [628, 606] width 569 height 101
click at [853, 508] on div "00:03:05 Frank Brown wonderful. how about the tread depth on the damaged tire?" at bounding box center [628, 488] width 569 height 101
click at [812, 497] on div "00:03:05 Frank Brown wonderful. how about the tread depth on the damaged tire?" at bounding box center [628, 488] width 569 height 101
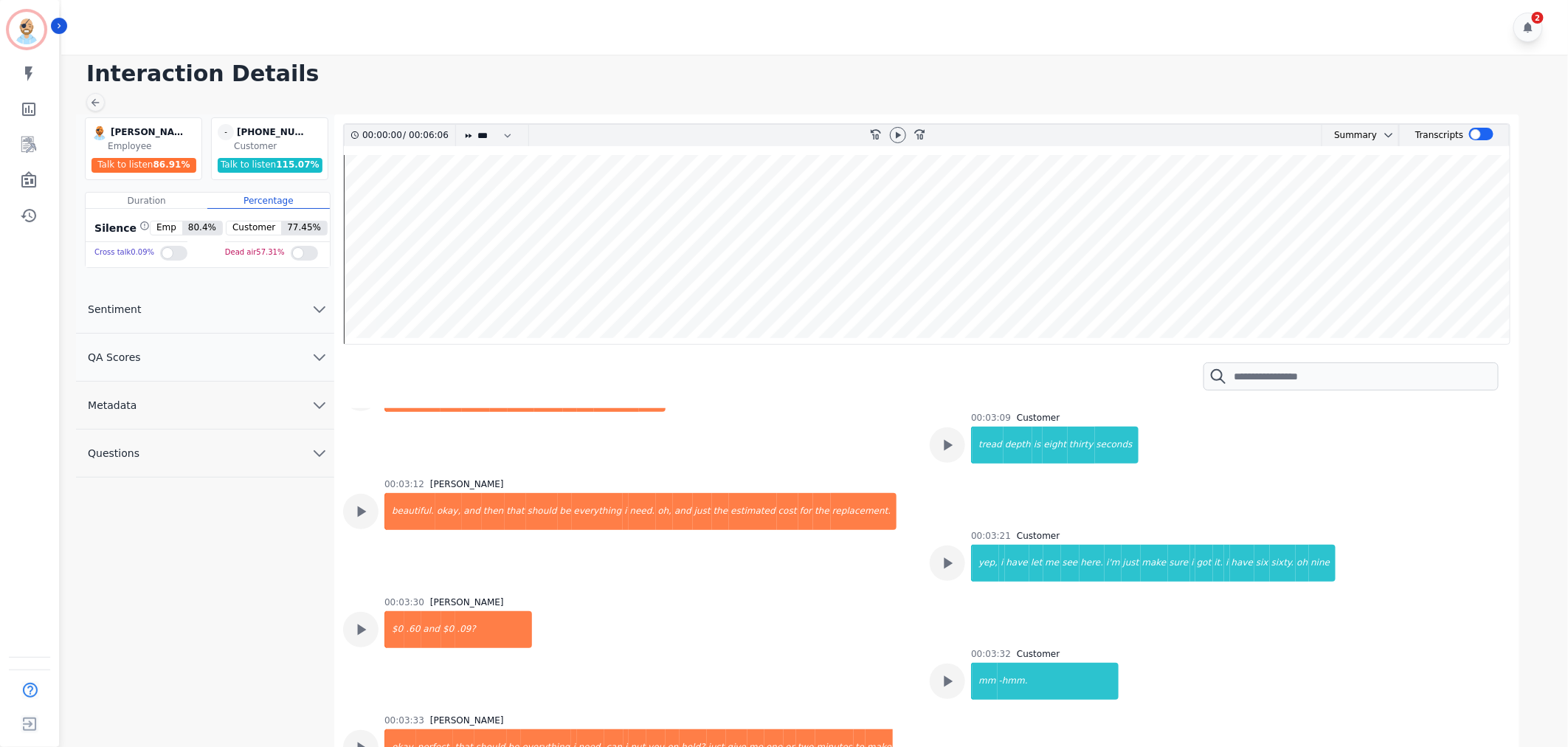
scroll to position [2297, 0]
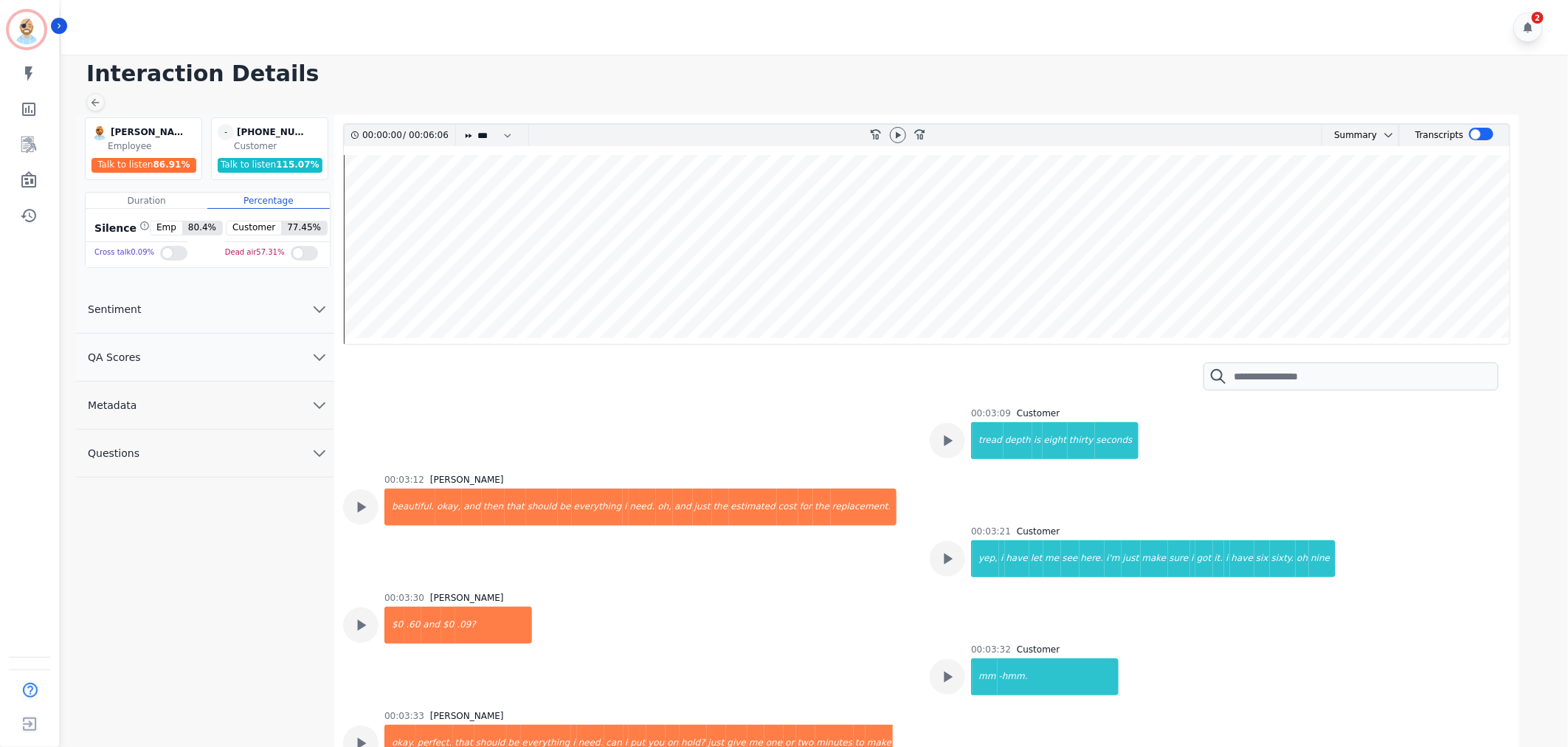
click at [772, 607] on div "00:03:30 Frank Brown $0 .60 and $0 .09?" at bounding box center [628, 642] width 569 height 101
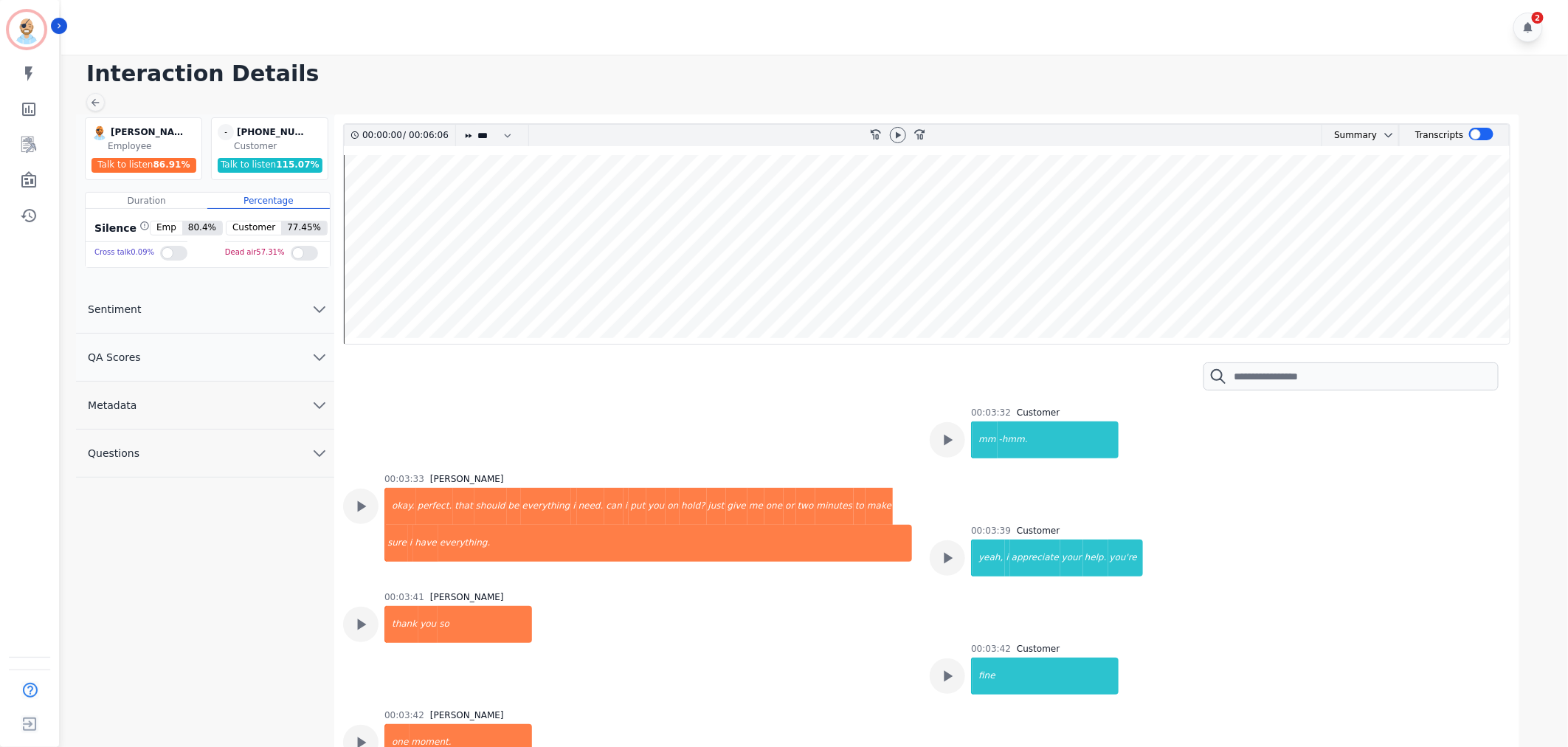
scroll to position [2543, 0]
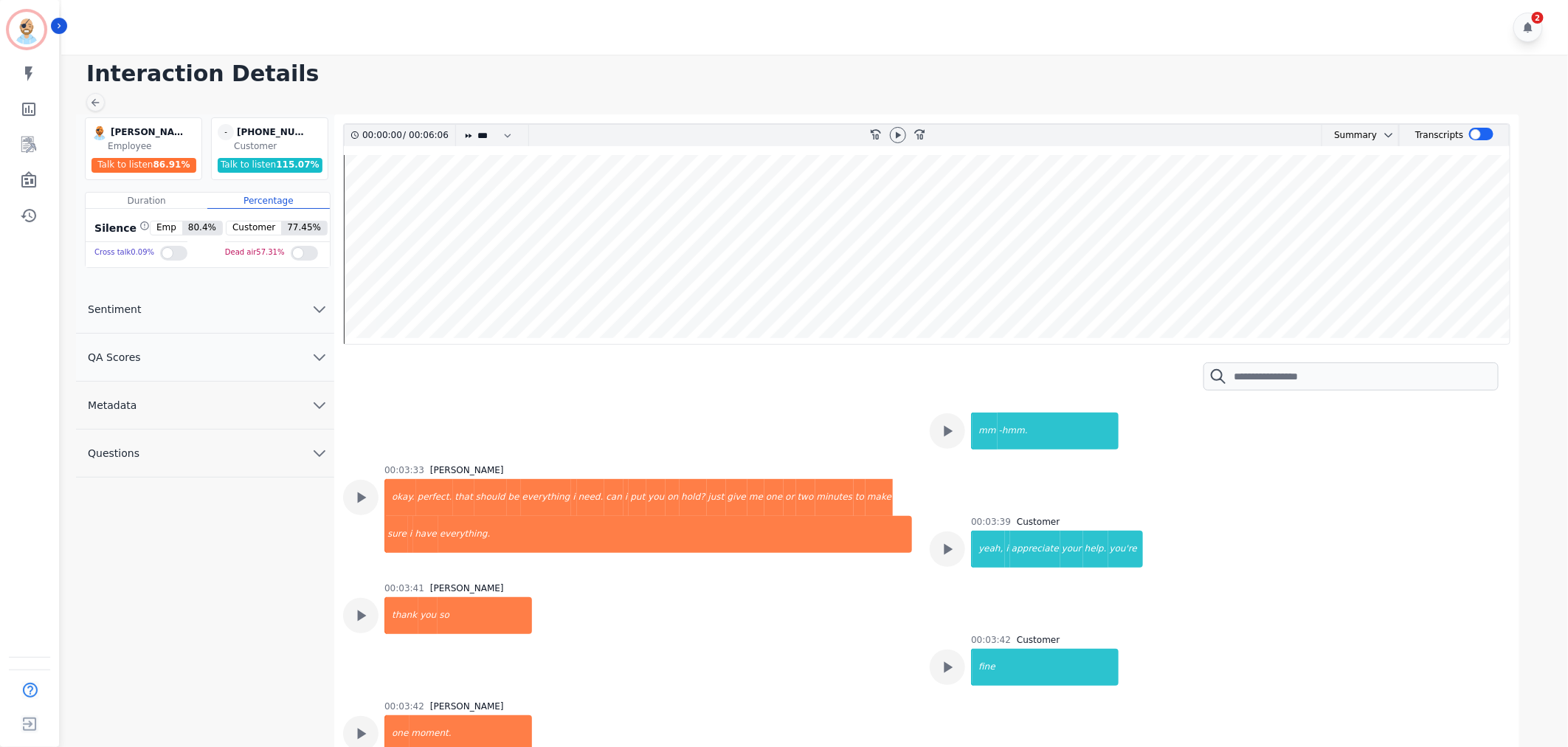
click at [847, 615] on div "00:03:41 Frank Brown thank you so" at bounding box center [628, 632] width 569 height 101
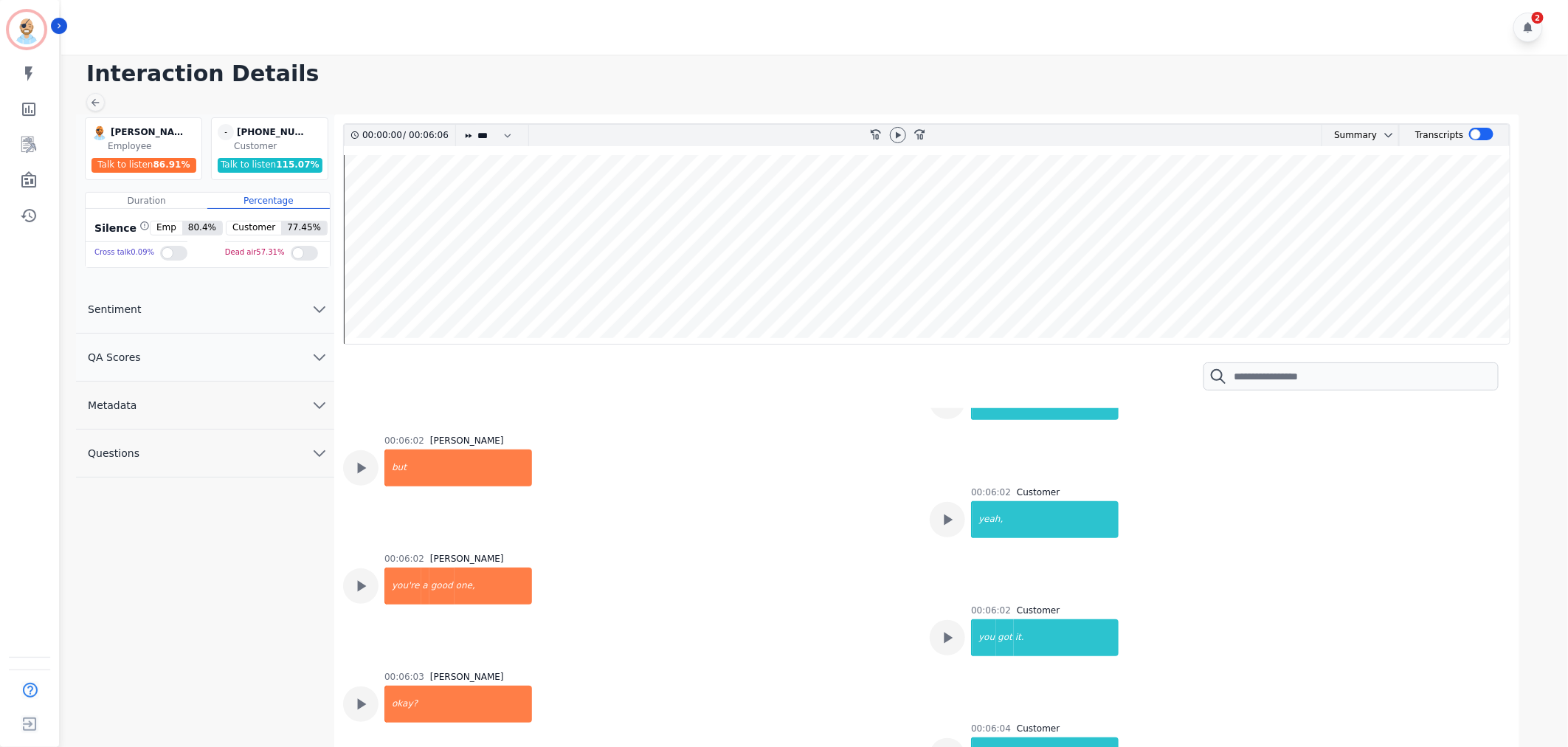
scroll to position [4802, 0]
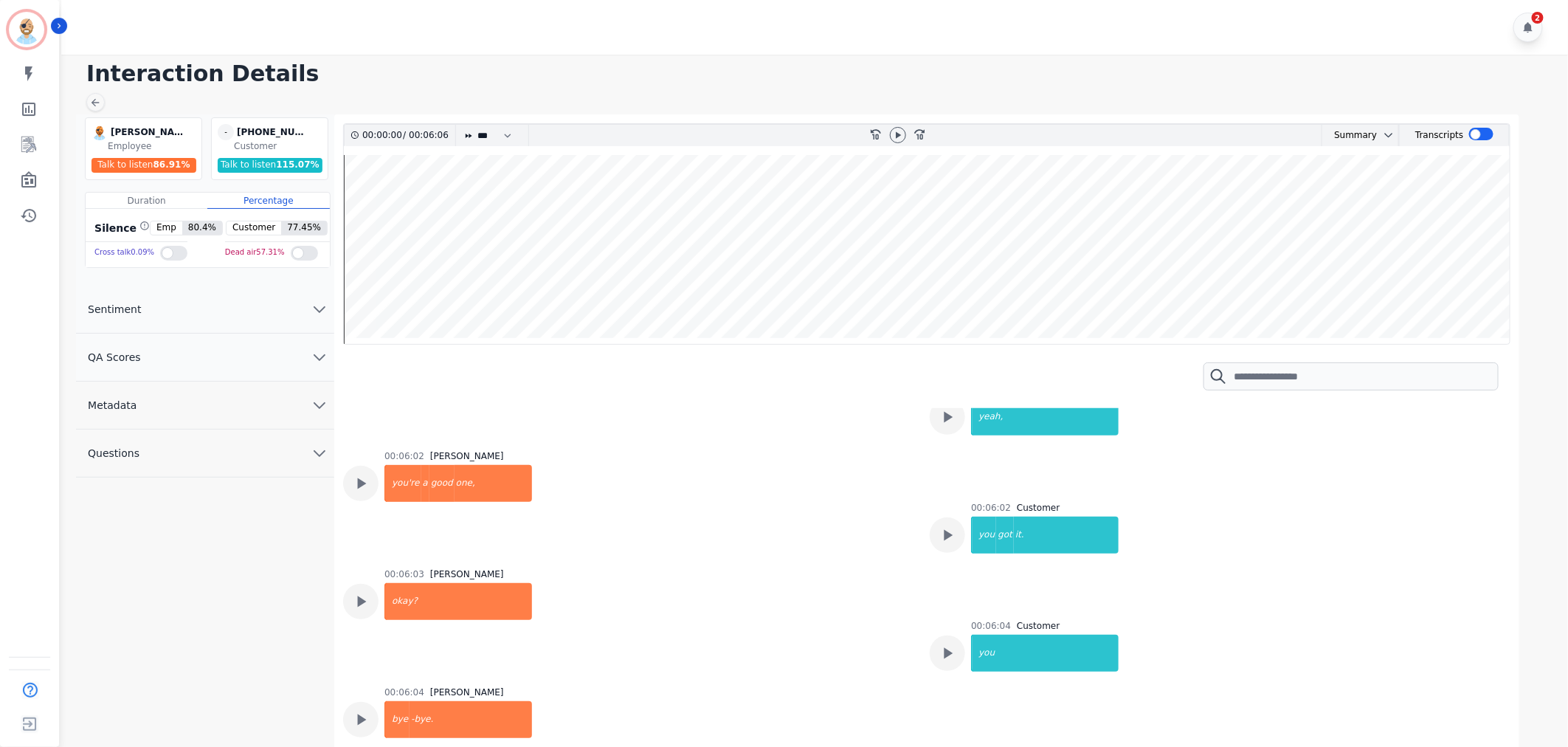
click at [529, 27] on div "2" at bounding box center [816, 27] width 1511 height 54
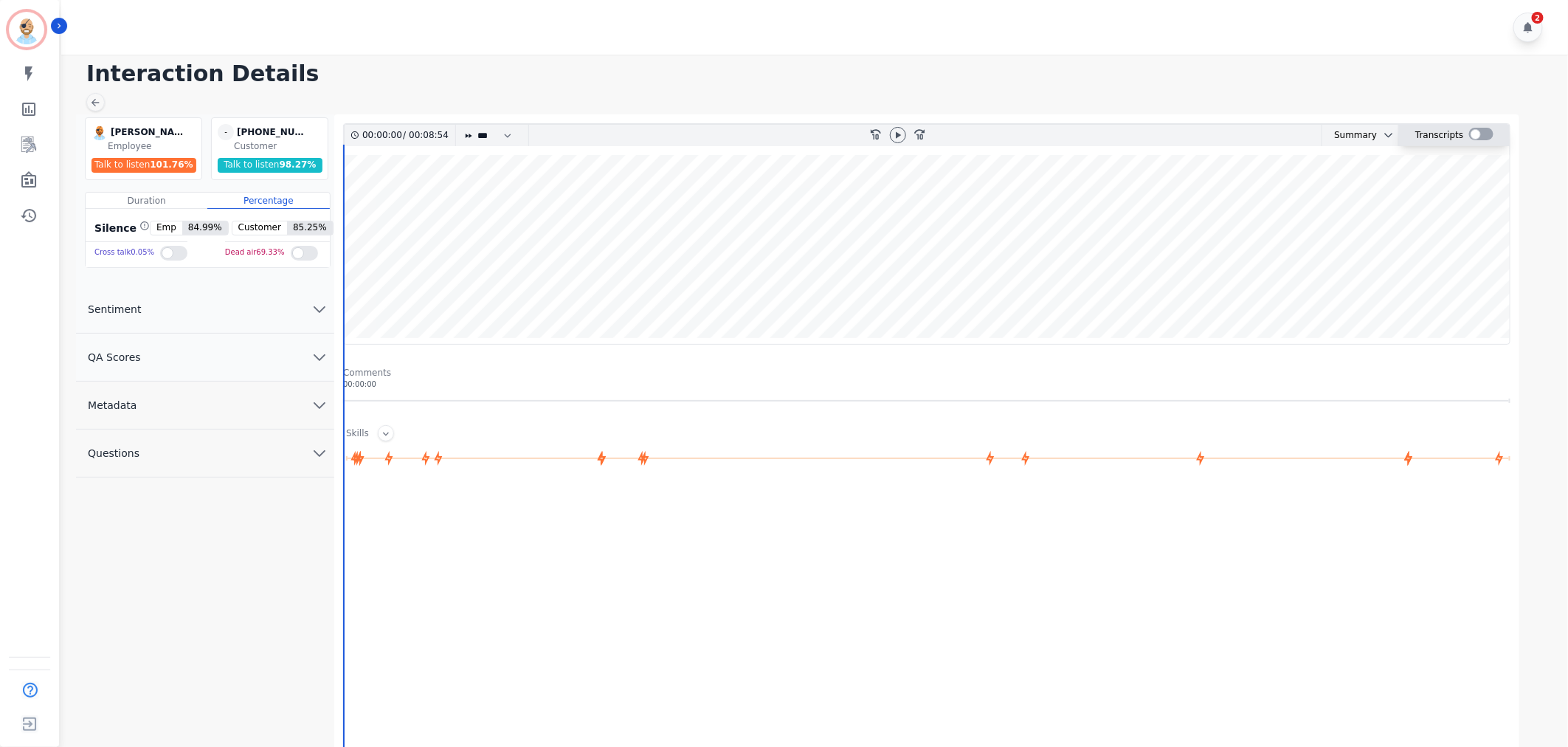
click at [1477, 136] on div at bounding box center [1481, 134] width 24 height 13
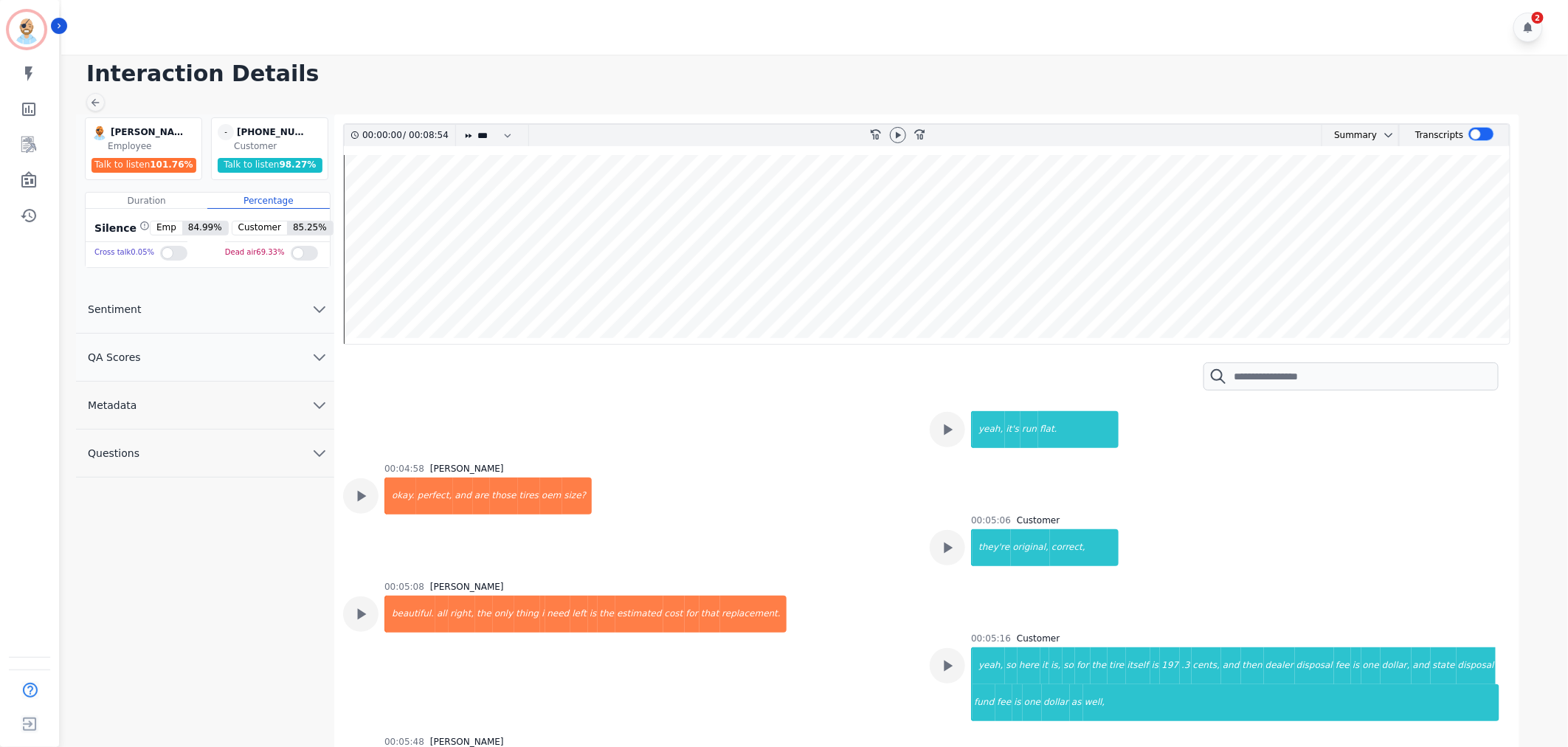
scroll to position [2625, 0]
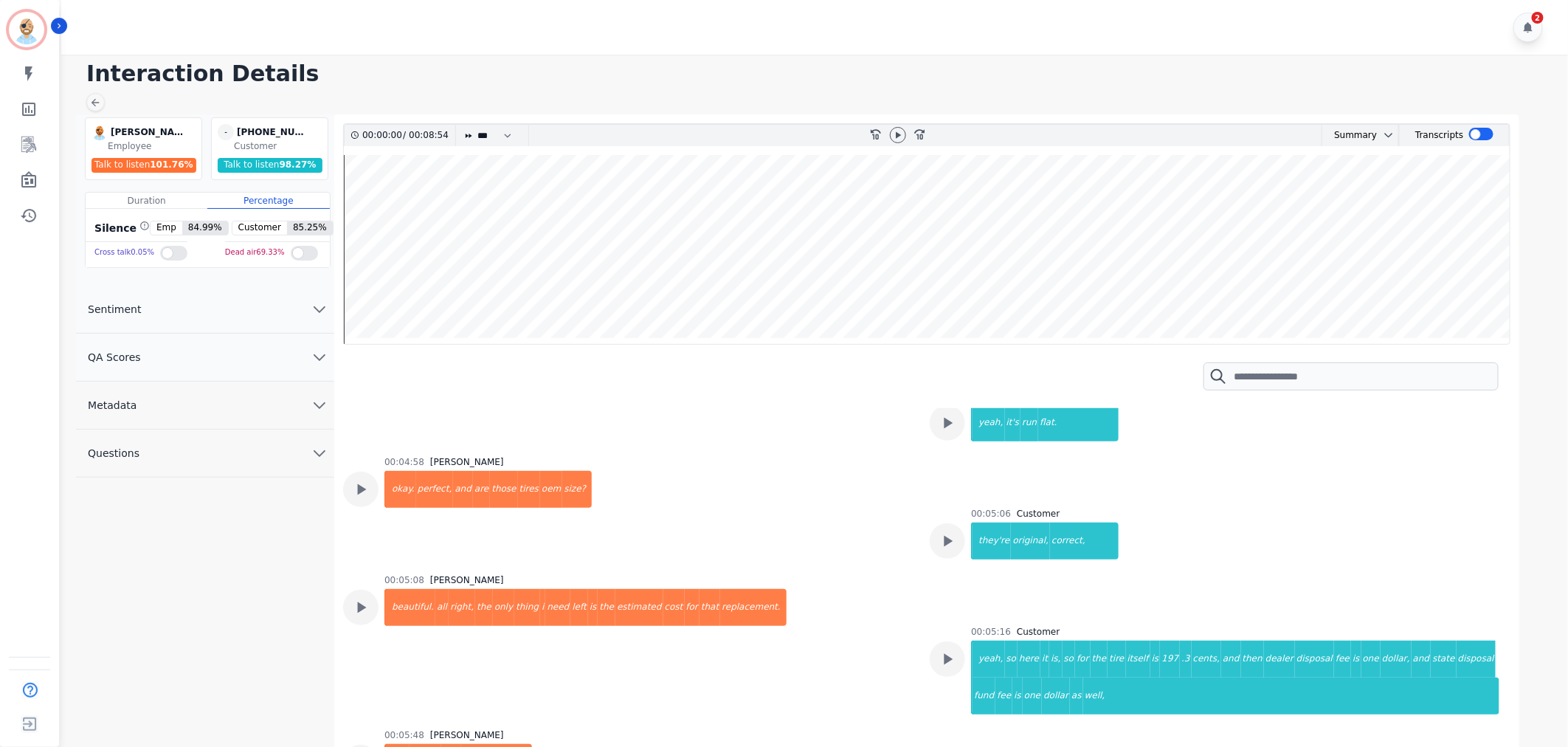
click at [873, 619] on div "00:05:08 [PERSON_NAME] beautiful. all right, the only thing i need left is the …" at bounding box center [628, 643] width 569 height 137
click at [874, 575] on div "00:05:08 [PERSON_NAME] beautiful. all right, the only thing i need left is the …" at bounding box center [628, 643] width 569 height 137
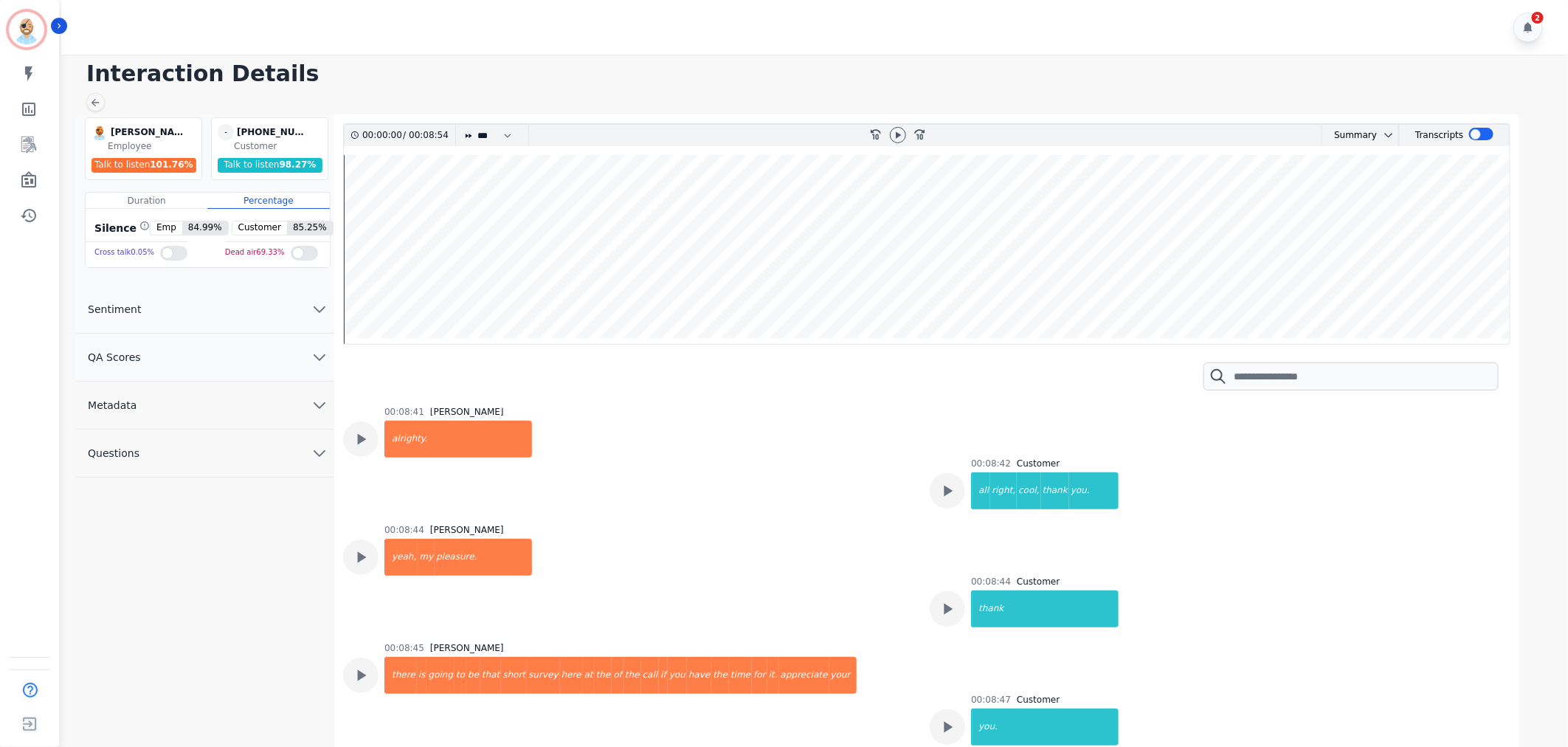
scroll to position [10, 0]
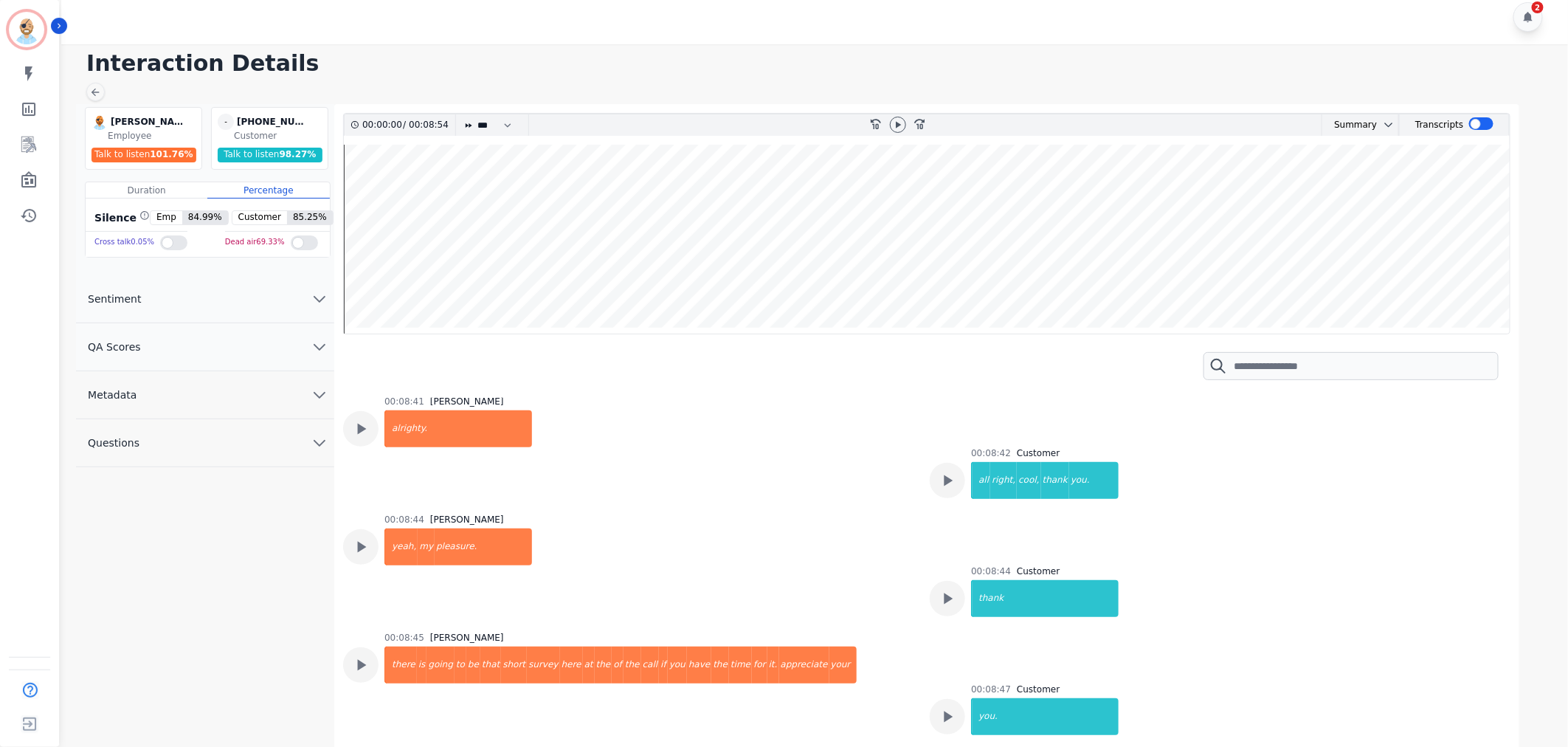
drag, startPoint x: 514, startPoint y: 3, endPoint x: 503, endPoint y: 1, distance: 11.2
click at [513, 3] on div "2" at bounding box center [816, 16] width 1511 height 54
